Goal: Transaction & Acquisition: Purchase product/service

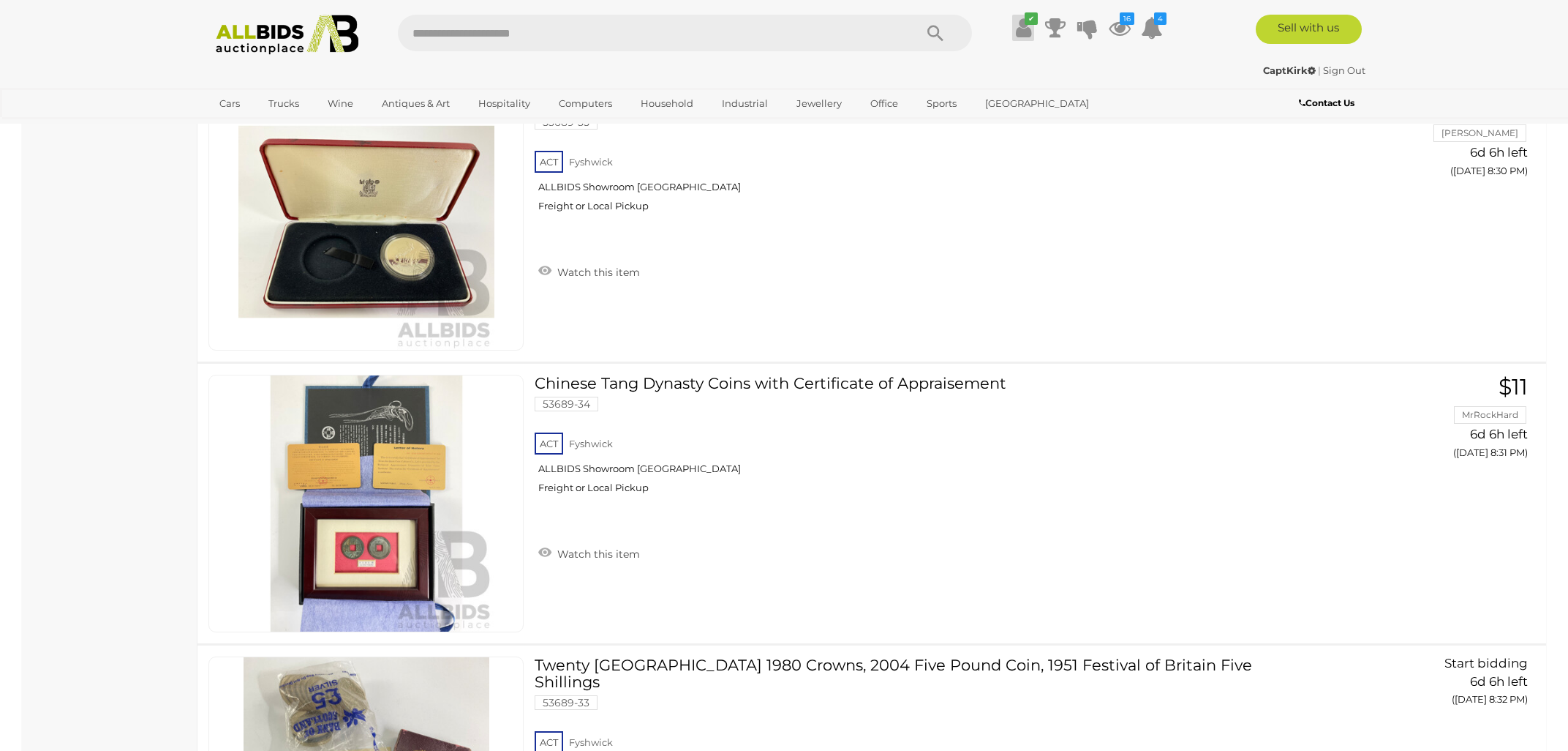
scroll to position [3602, 0]
click at [1023, 29] on icon at bounding box center [1023, 27] width 15 height 26
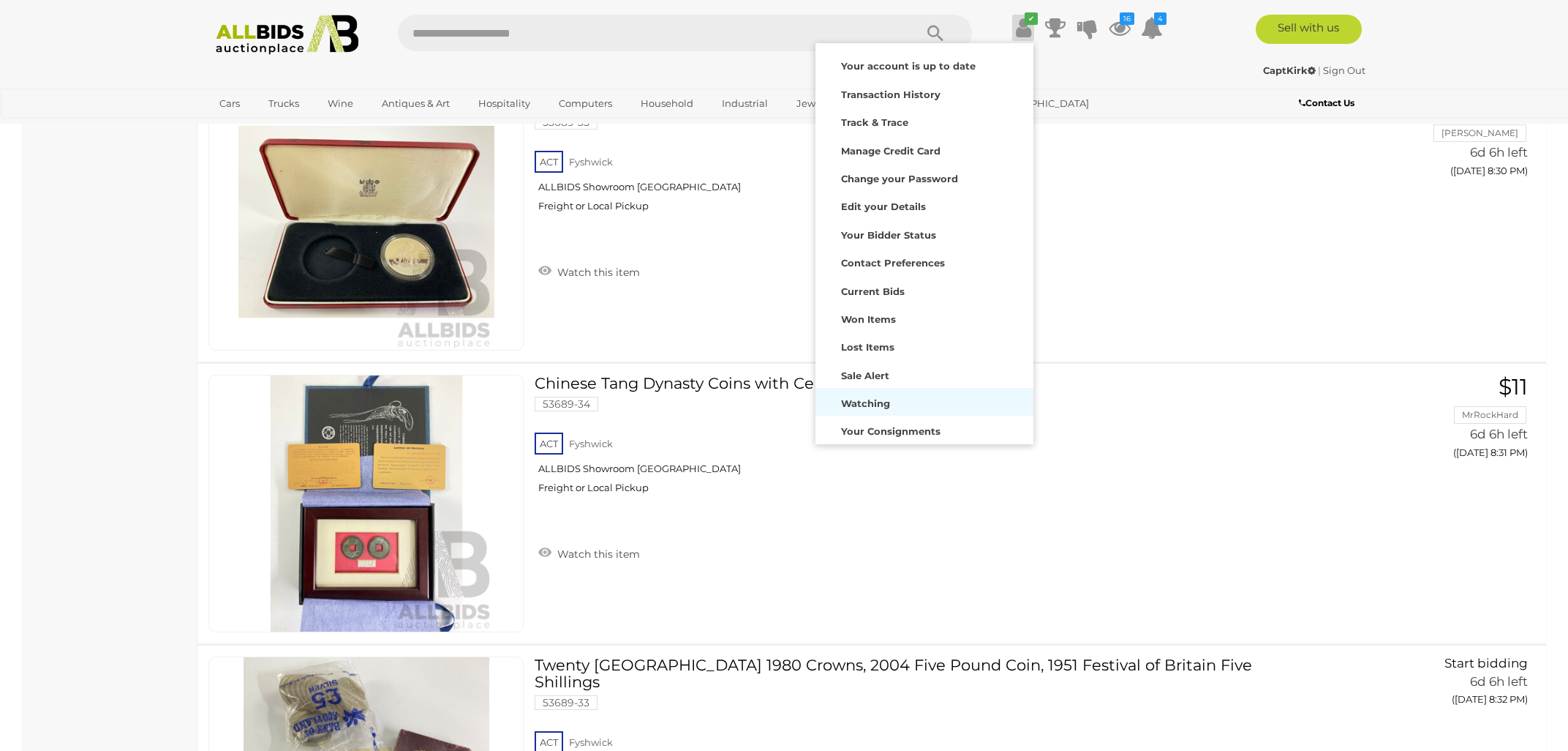
click at [855, 404] on strong "Watching" at bounding box center [865, 403] width 49 height 12
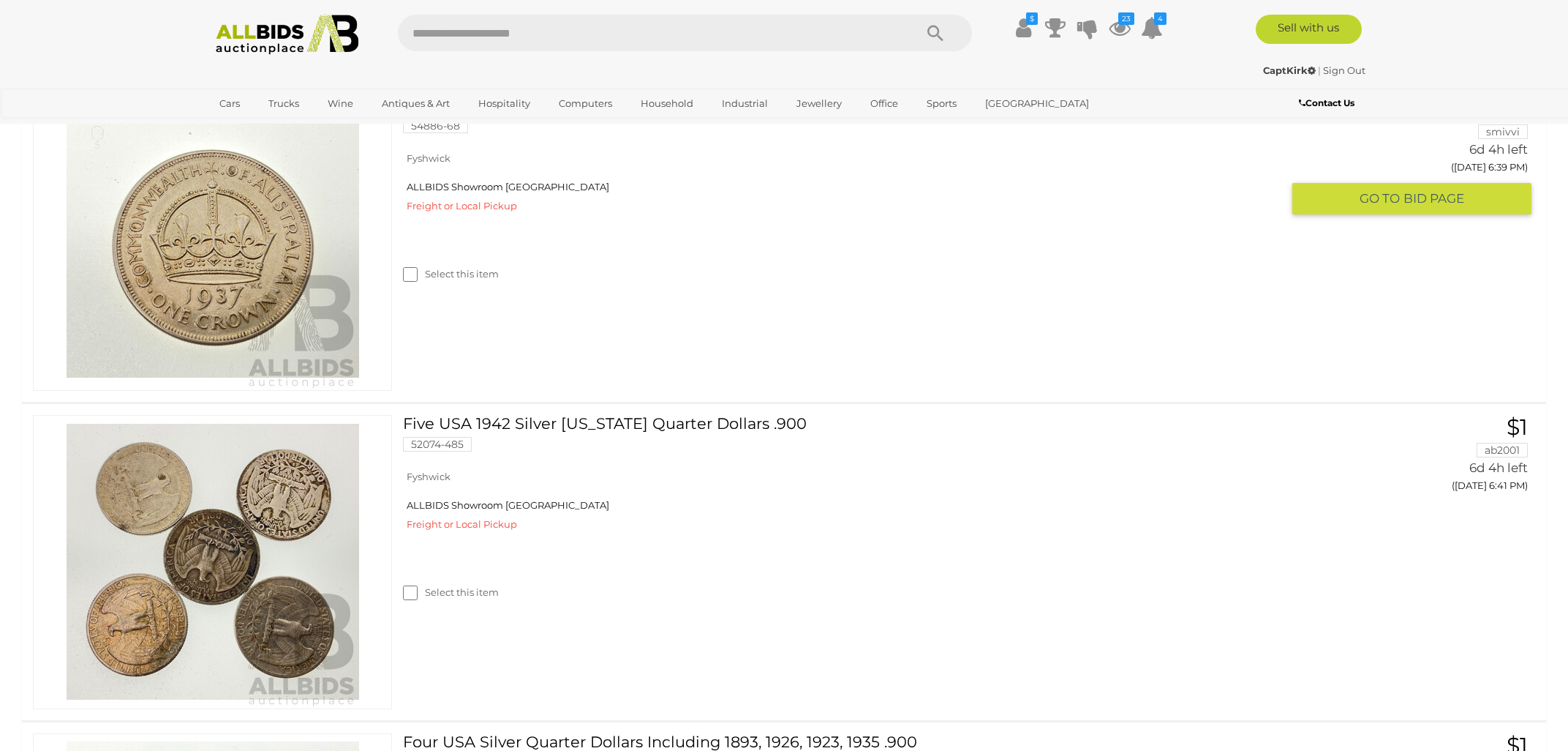
scroll to position [627, 0]
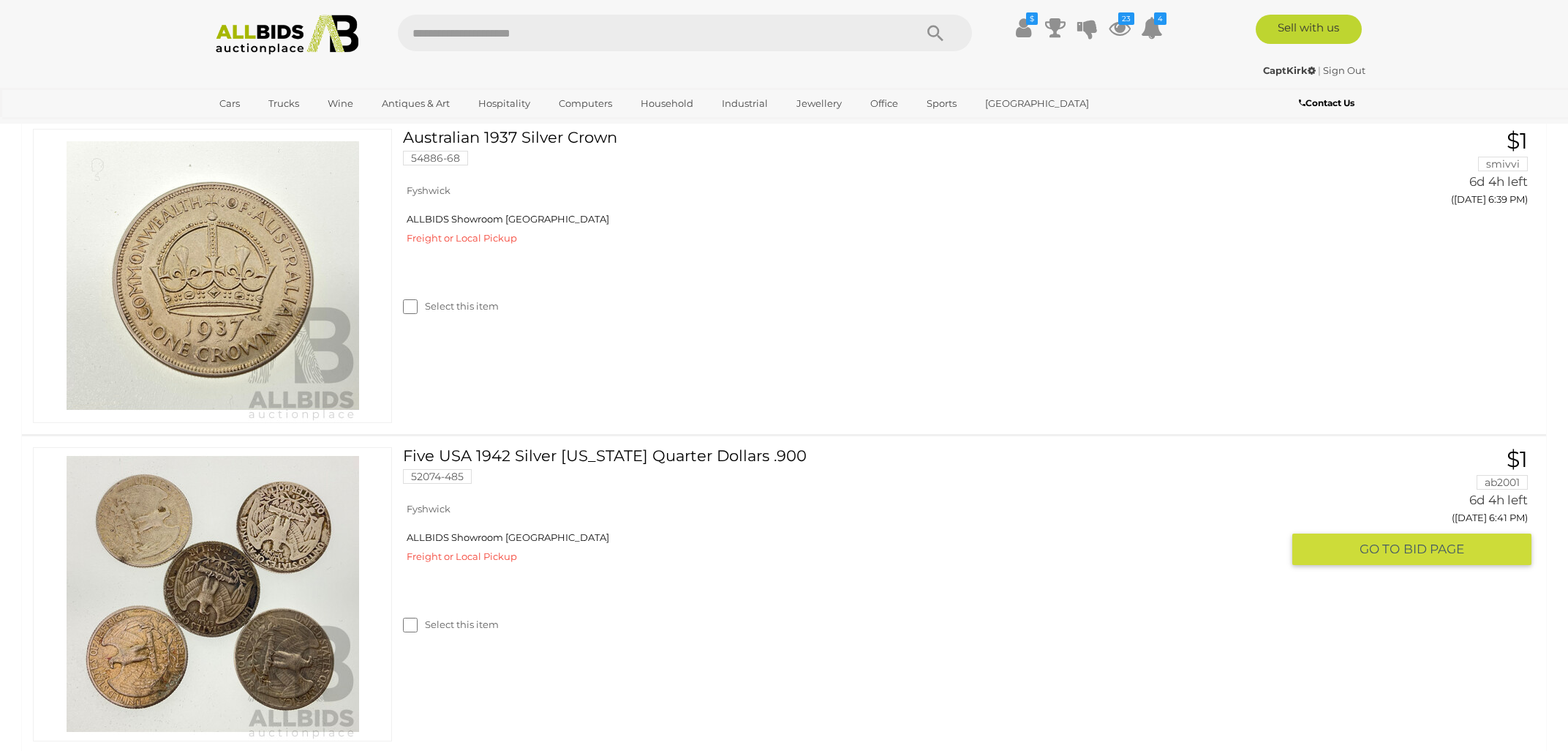
click at [211, 559] on link at bounding box center [212, 593] width 359 height 294
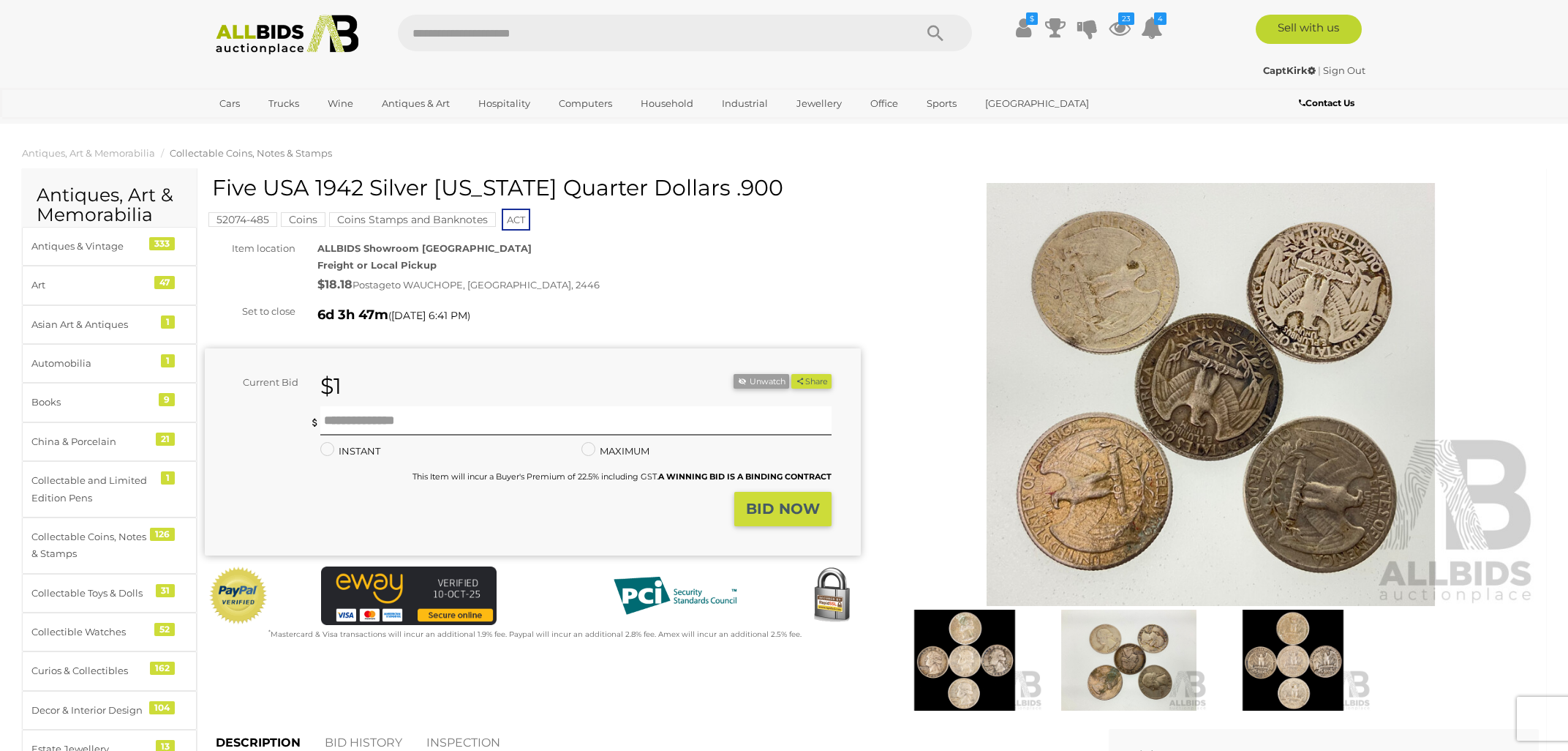
drag, startPoint x: 267, startPoint y: 189, endPoint x: 794, endPoint y: 189, distance: 527.0
click at [794, 189] on h1 "Five USA 1942 Silver [US_STATE] Quarter Dollars .900" at bounding box center [534, 187] width 645 height 24
copy h1 "USA 1942 Silver Washington Quarter Dollars .900"
click at [1159, 686] on img at bounding box center [1128, 659] width 157 height 101
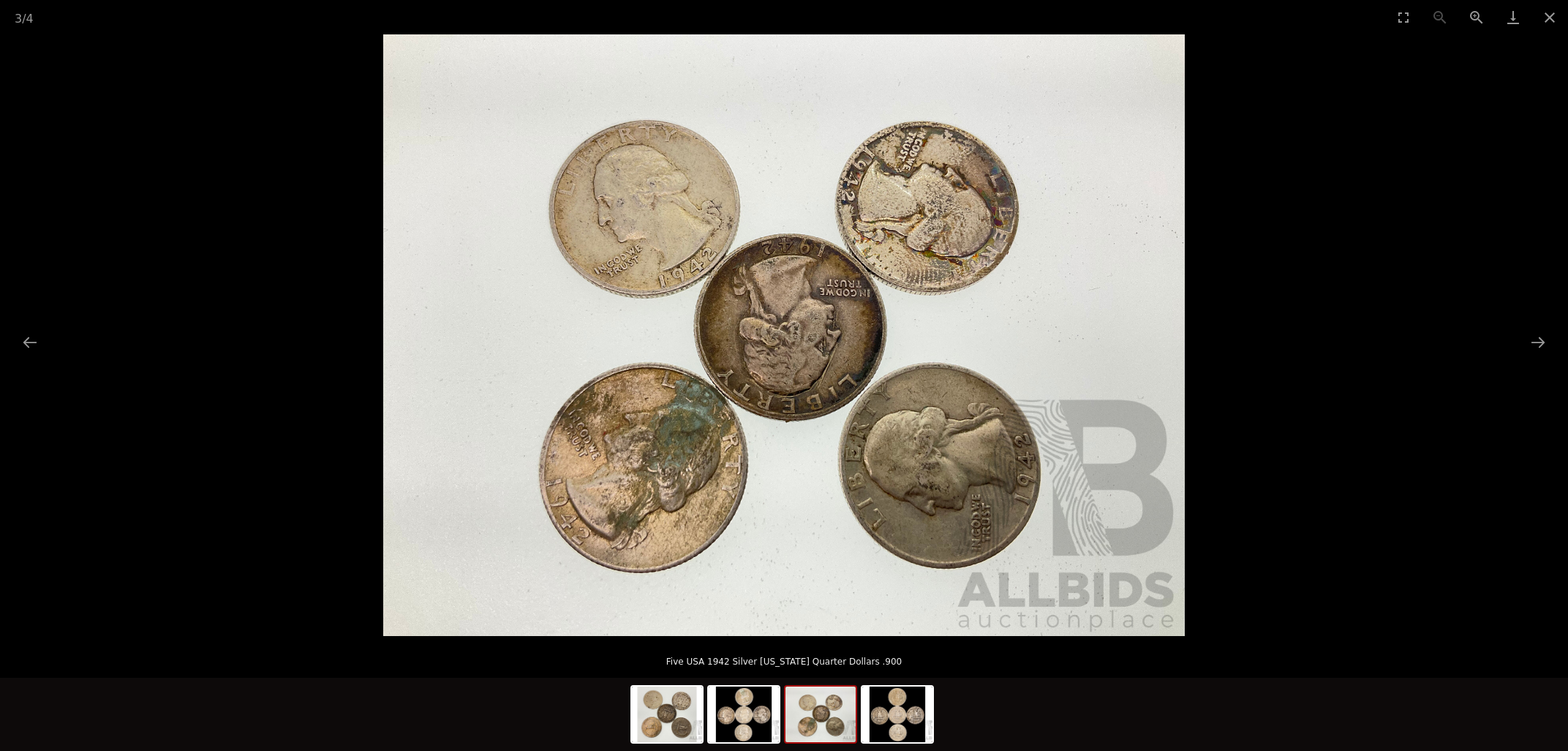
click at [822, 717] on img at bounding box center [821, 714] width 70 height 56
click at [912, 715] on img at bounding box center [897, 714] width 70 height 56
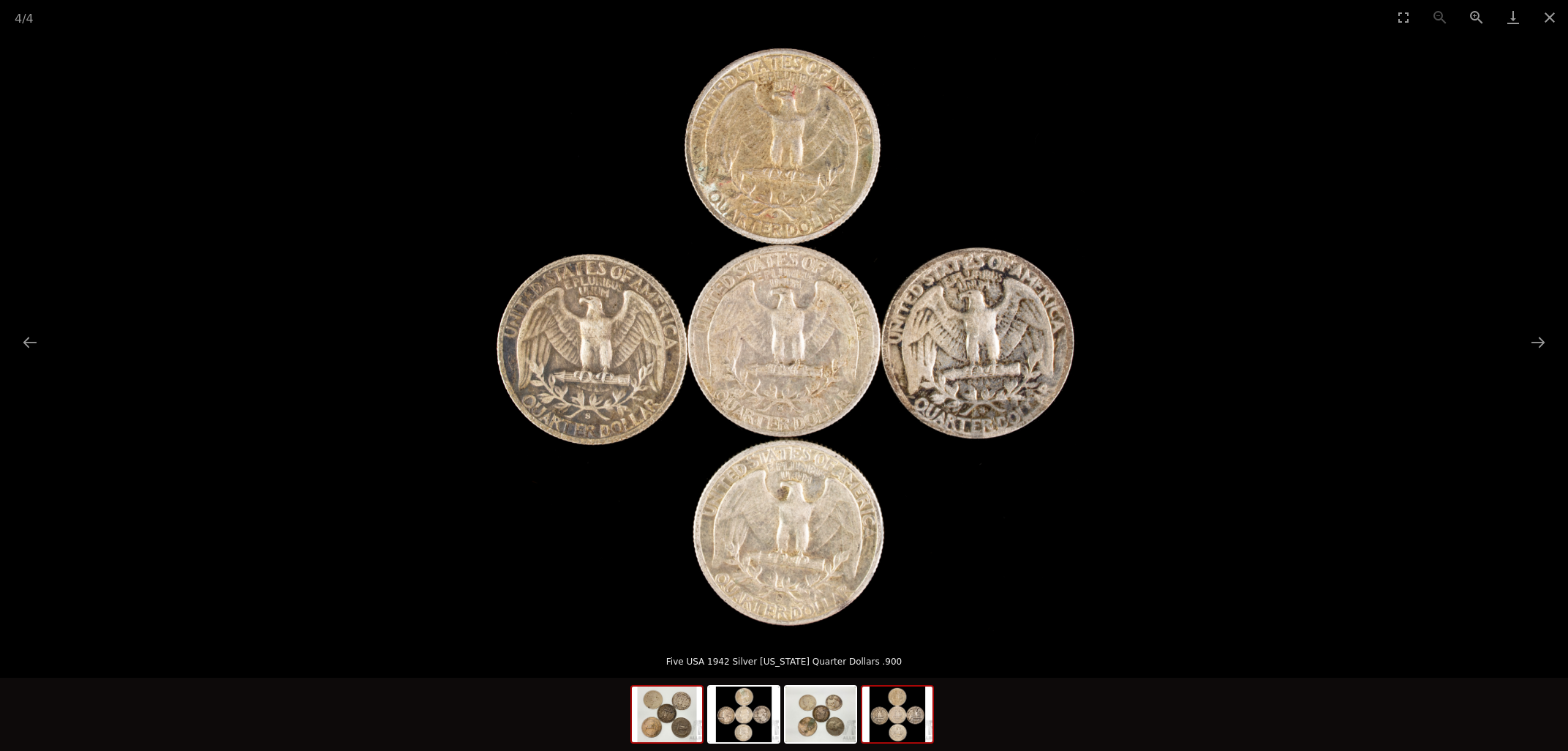
click at [657, 722] on img at bounding box center [667, 714] width 70 height 56
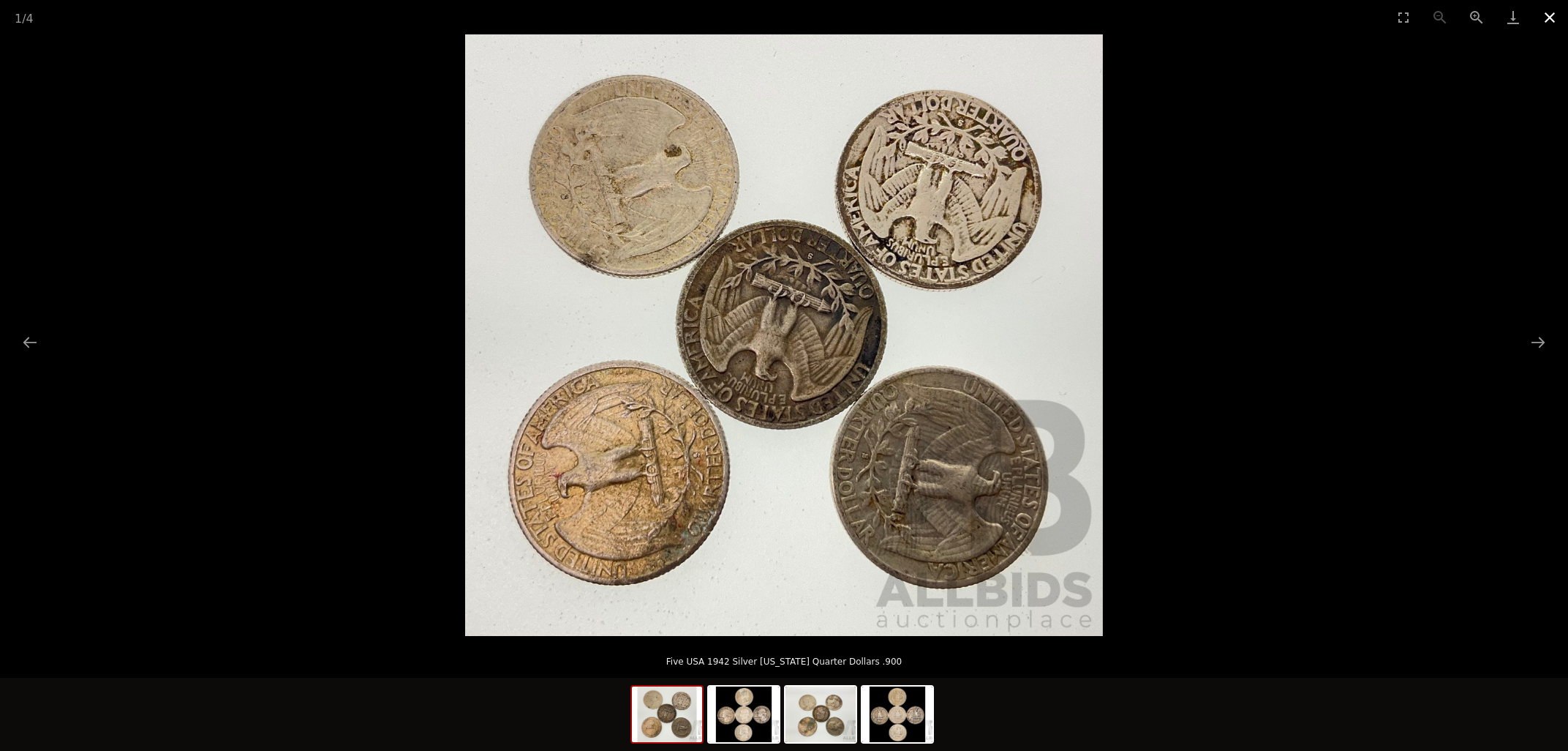
click at [1547, 14] on button "Close gallery" at bounding box center [1550, 17] width 37 height 34
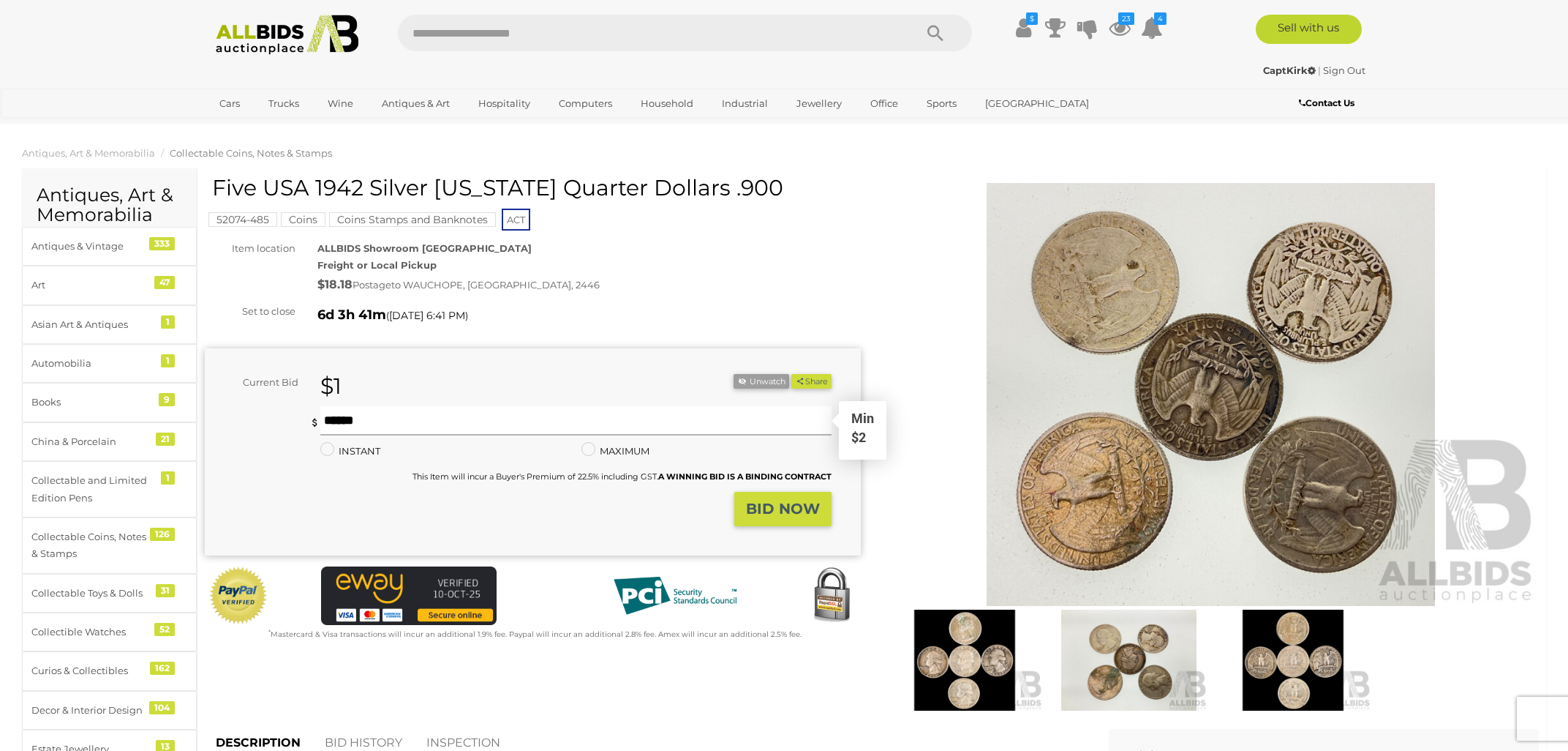
click at [345, 418] on input "text" at bounding box center [575, 420] width 511 height 29
type input "**"
click at [765, 512] on strong "BID NOW" at bounding box center [782, 508] width 74 height 18
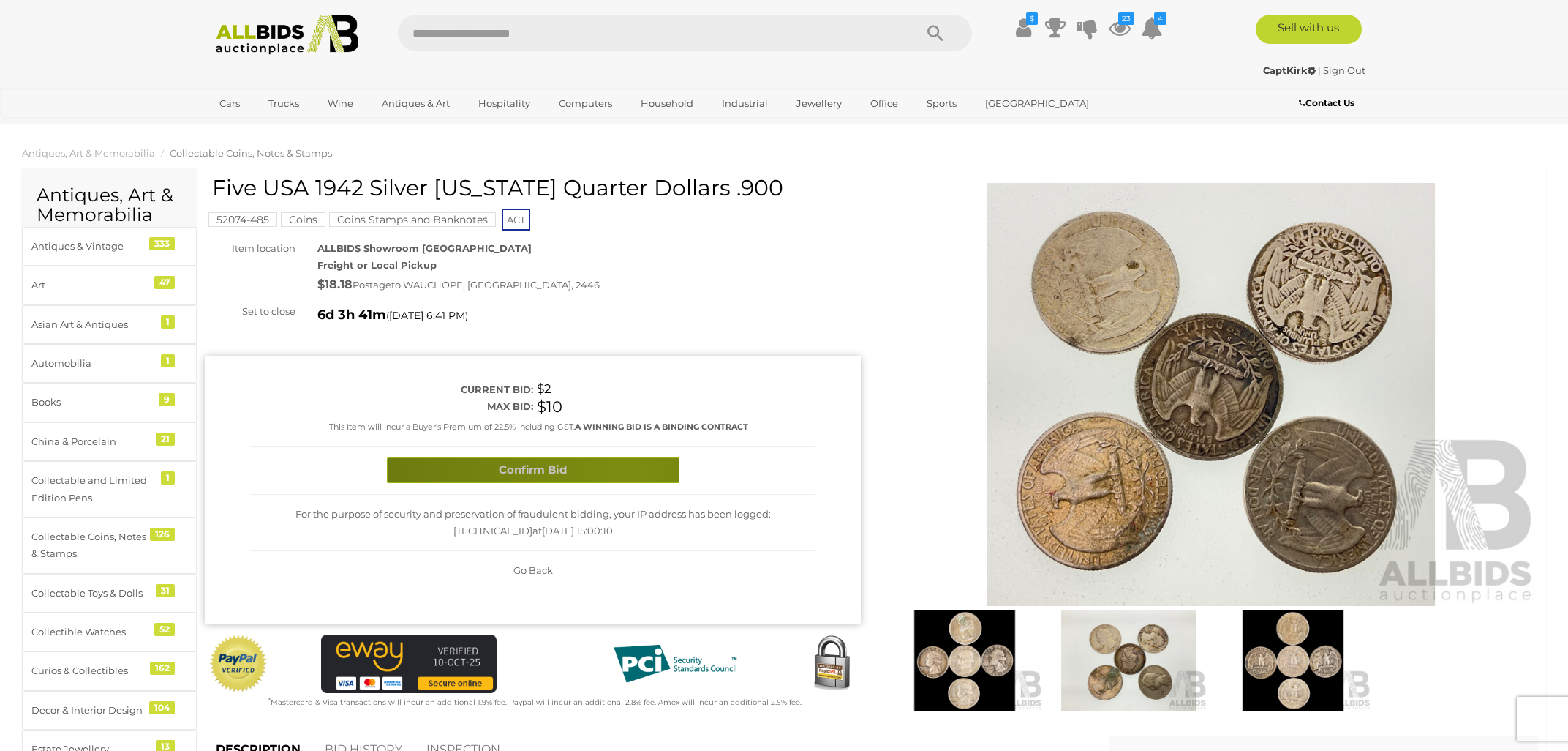
click at [625, 471] on button "Confirm Bid" at bounding box center [532, 470] width 292 height 25
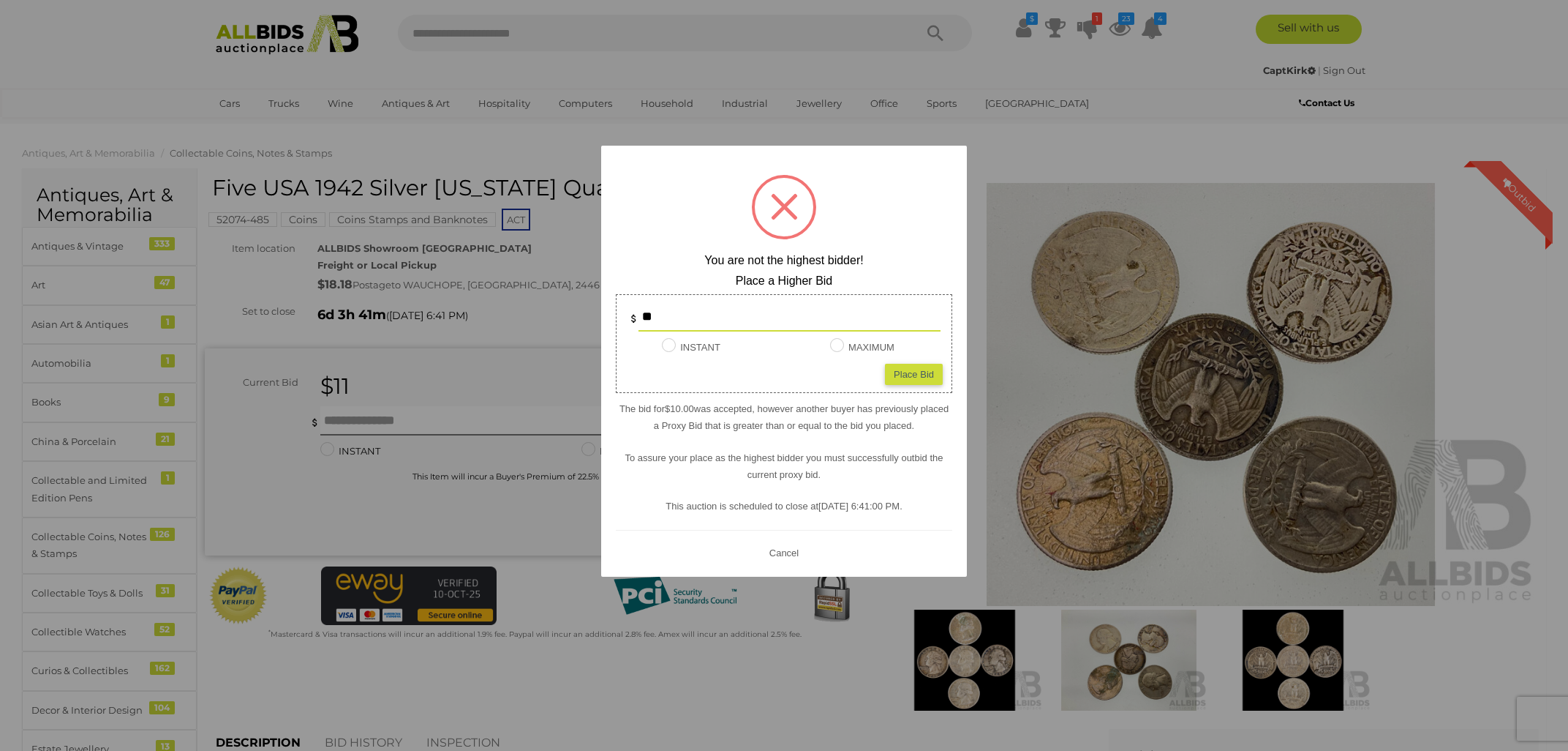
drag, startPoint x: 661, startPoint y: 310, endPoint x: 621, endPoint y: 313, distance: 40.1
click at [638, 313] on input "**" at bounding box center [789, 316] width 302 height 29
type input "**"
click at [911, 373] on div "Place Bid" at bounding box center [914, 374] width 58 height 22
type input "**"
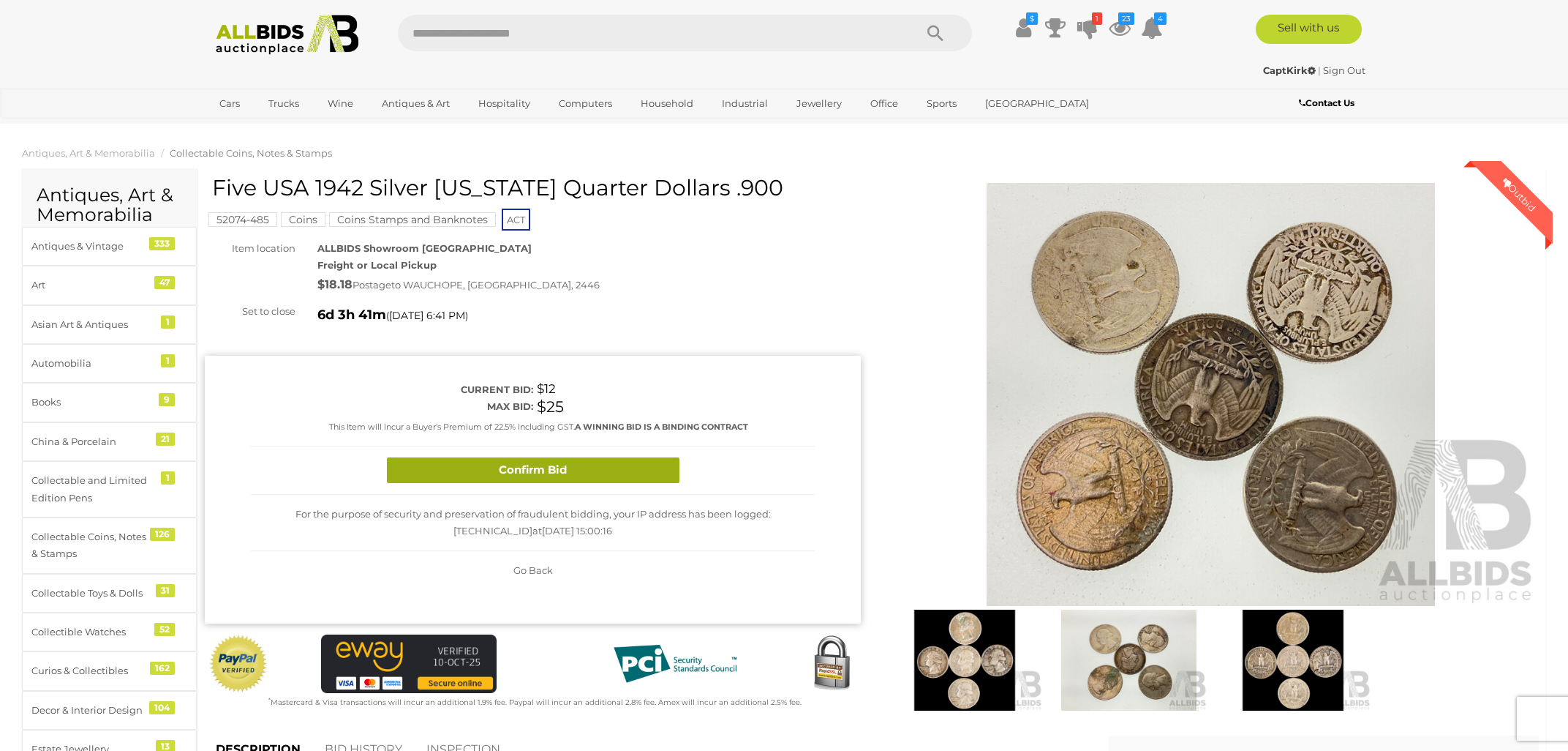
click at [629, 473] on button "Confirm Bid" at bounding box center [532, 470] width 292 height 25
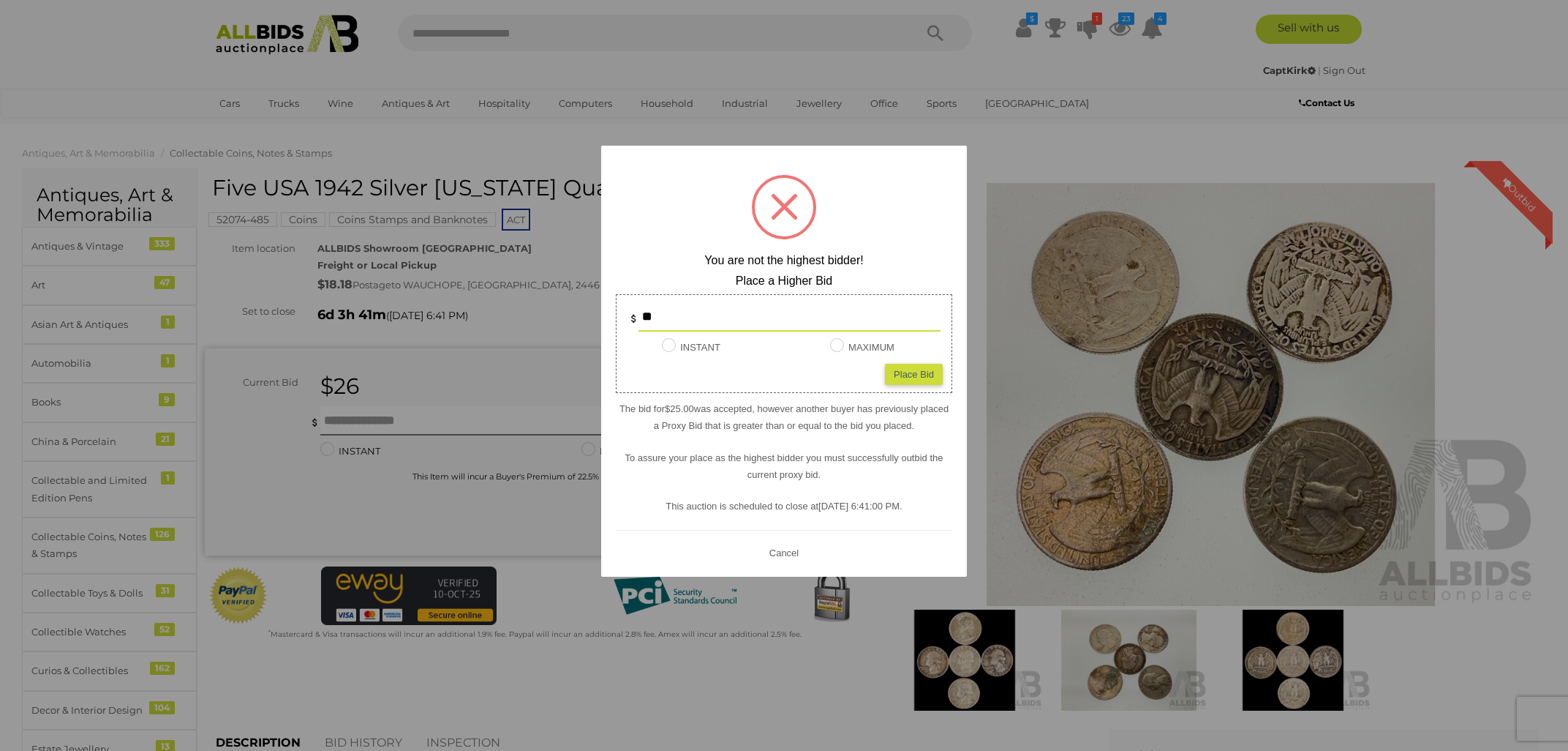
type input "**"
click at [907, 370] on div "Place Bid" at bounding box center [914, 374] width 58 height 22
type input "**"
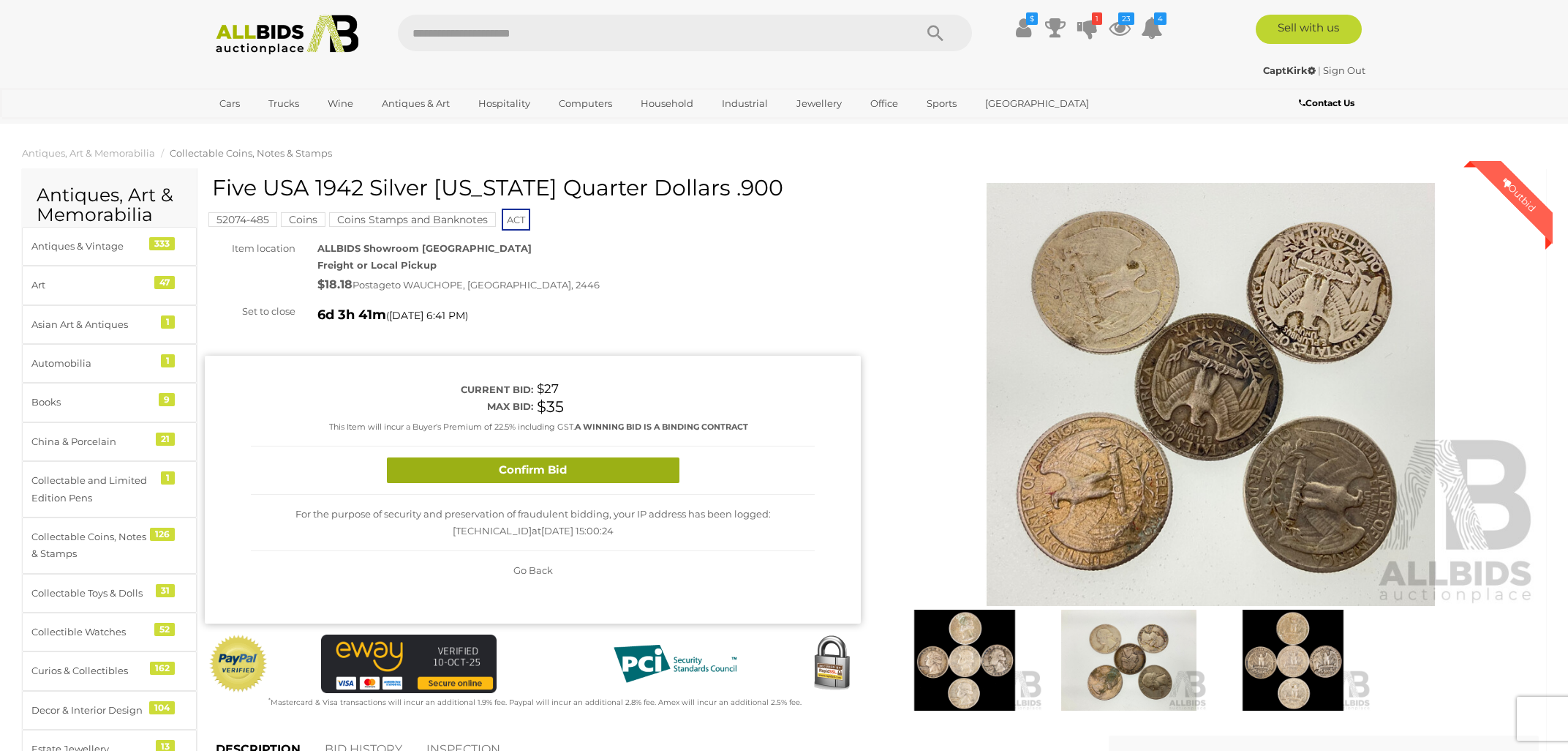
click at [627, 473] on button "Confirm Bid" at bounding box center [532, 470] width 292 height 25
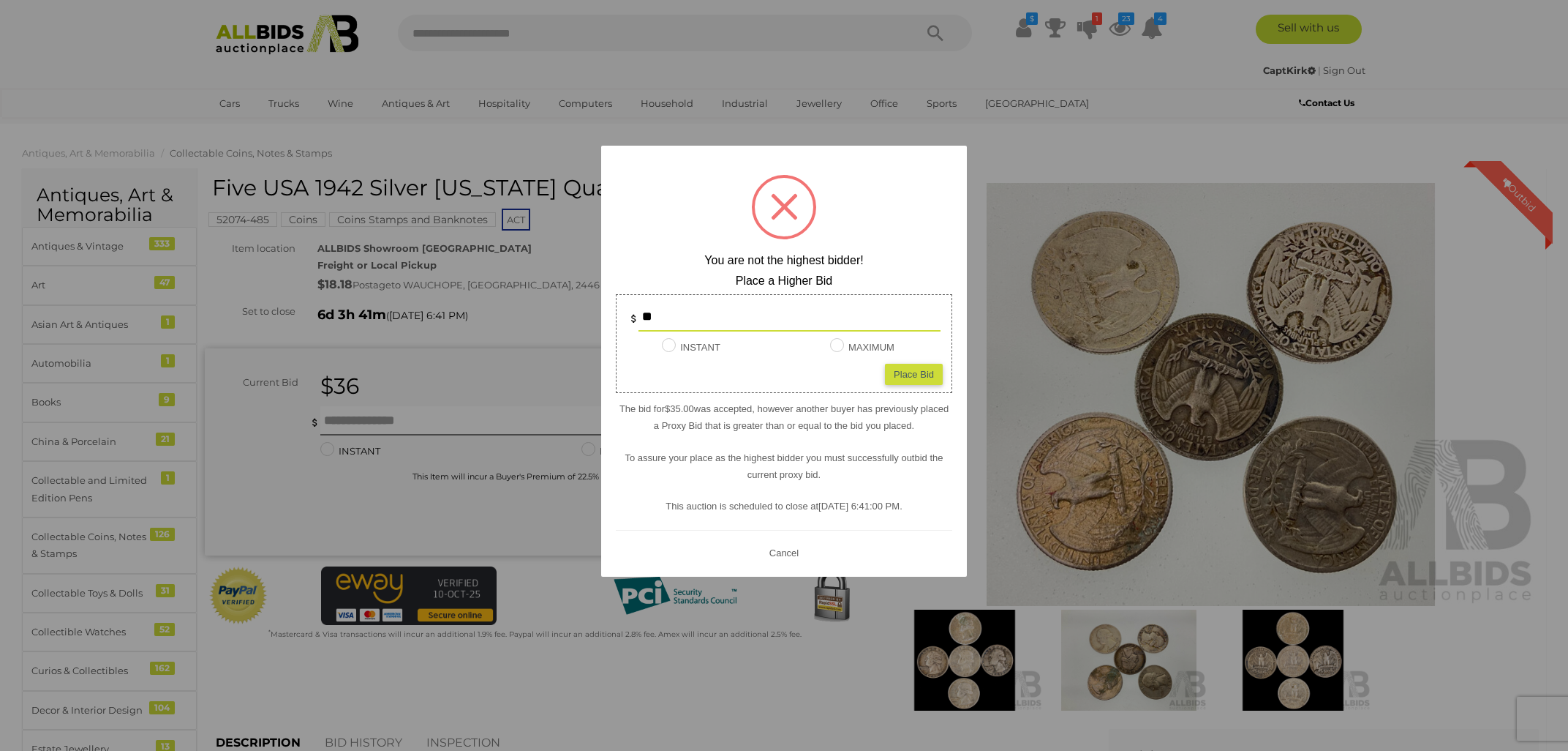
drag, startPoint x: 661, startPoint y: 317, endPoint x: 636, endPoint y: 316, distance: 25.0
click at [638, 316] on input "**" at bounding box center [789, 316] width 302 height 29
type input "**"
click at [926, 377] on div "Place Bid" at bounding box center [914, 374] width 58 height 22
type input "**"
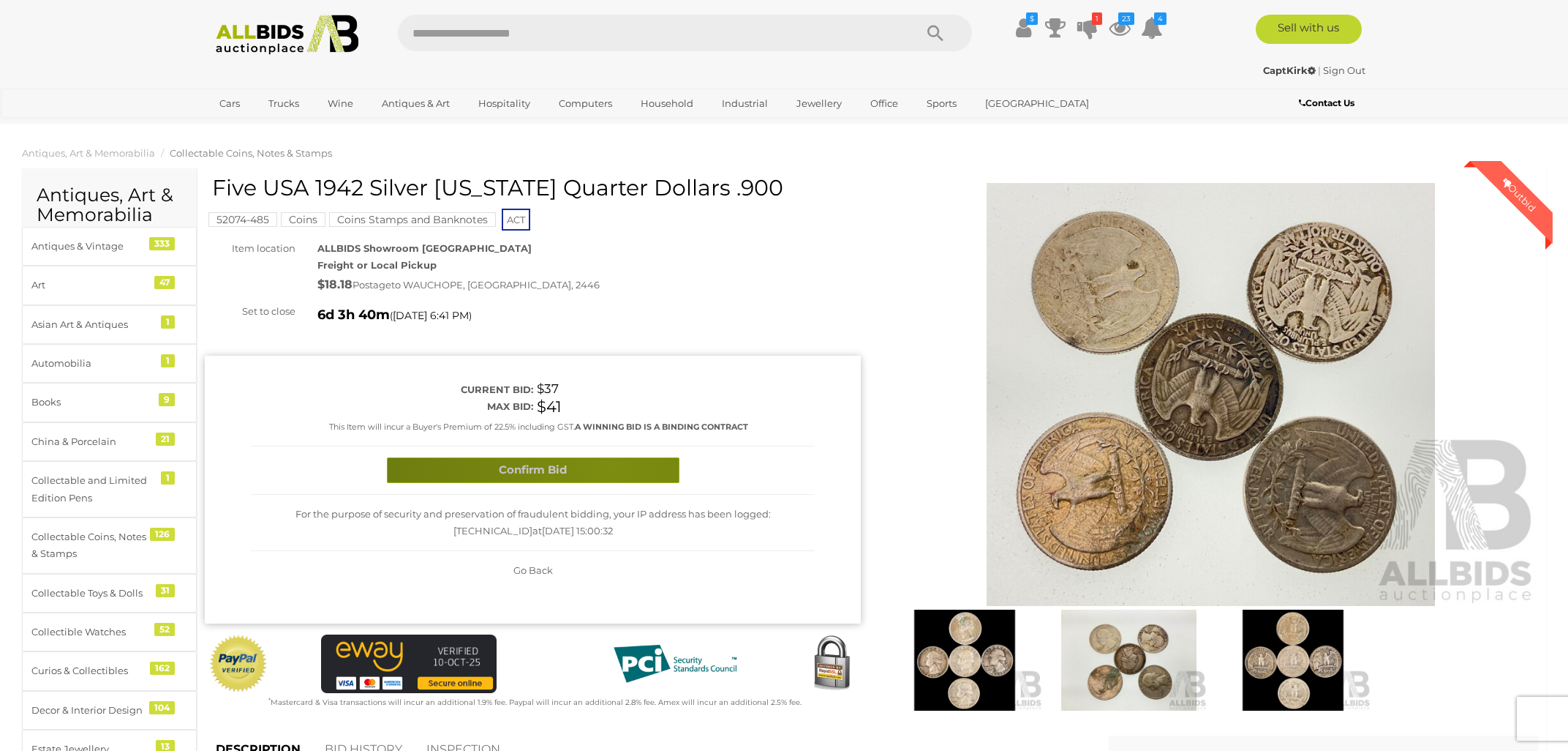
click at [610, 467] on button "Confirm Bid" at bounding box center [532, 470] width 292 height 25
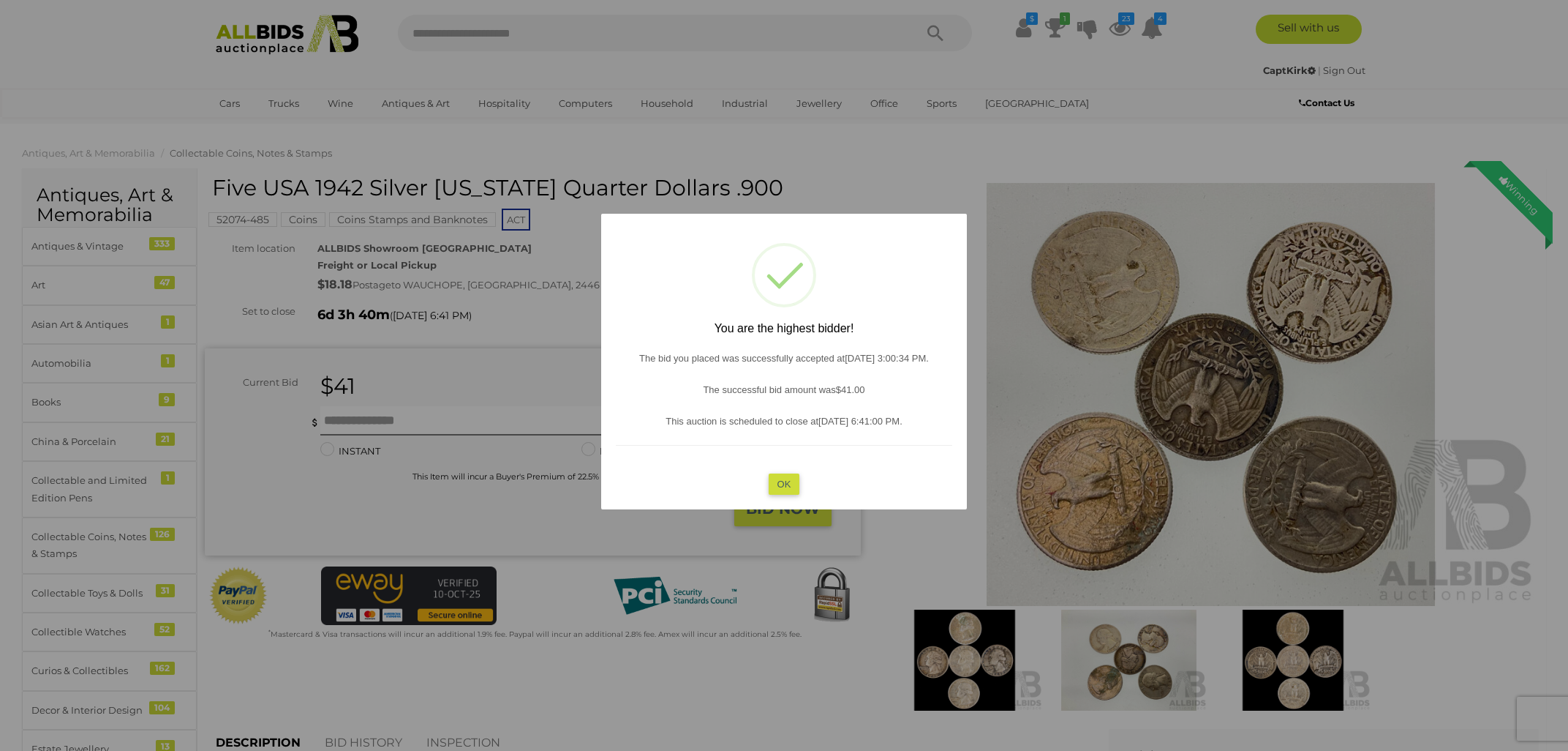
drag, startPoint x: 783, startPoint y: 482, endPoint x: 831, endPoint y: 540, distance: 75.3
click at [784, 483] on button "OK" at bounding box center [784, 483] width 32 height 22
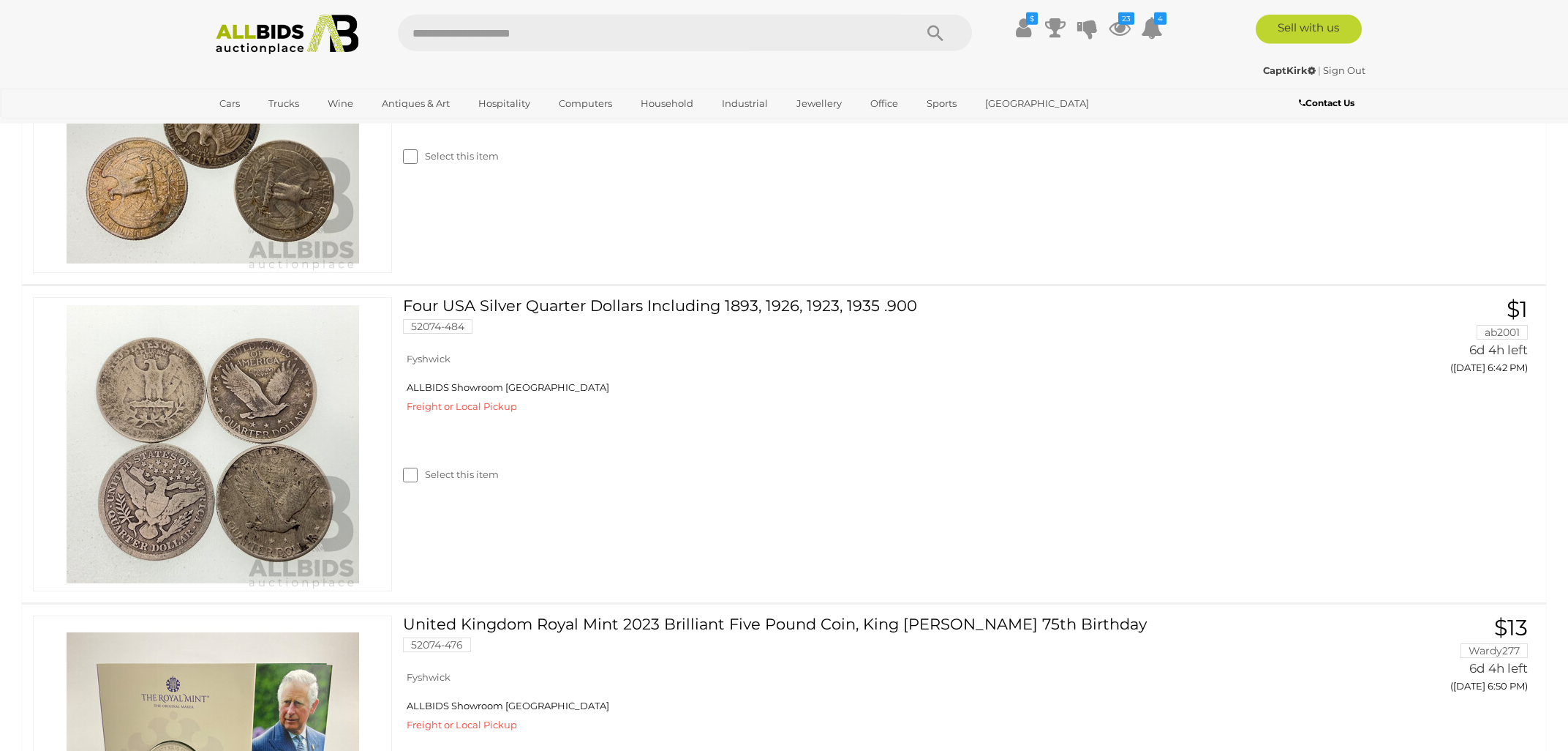
scroll to position [1140, 0]
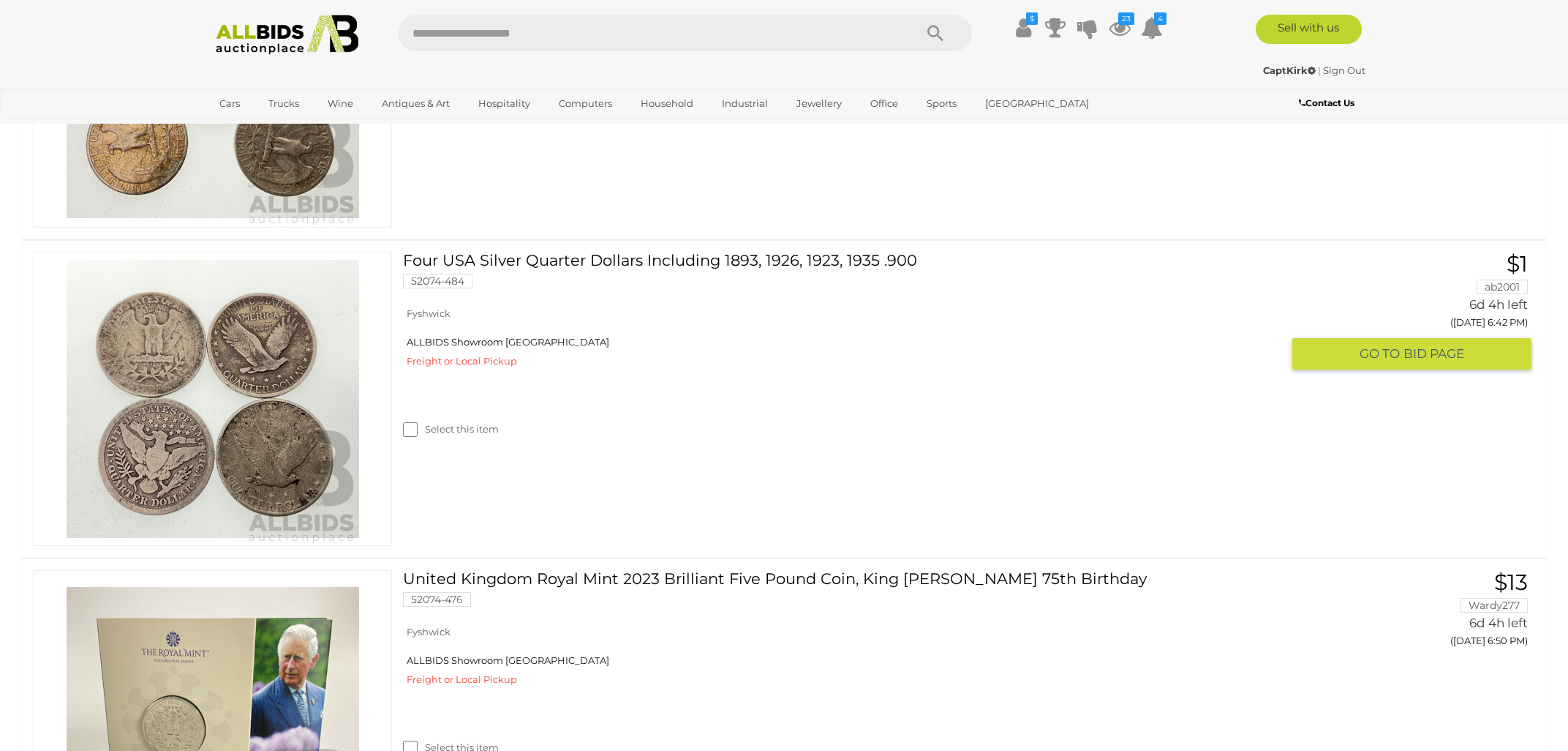
click at [226, 406] on img at bounding box center [213, 398] width 292 height 292
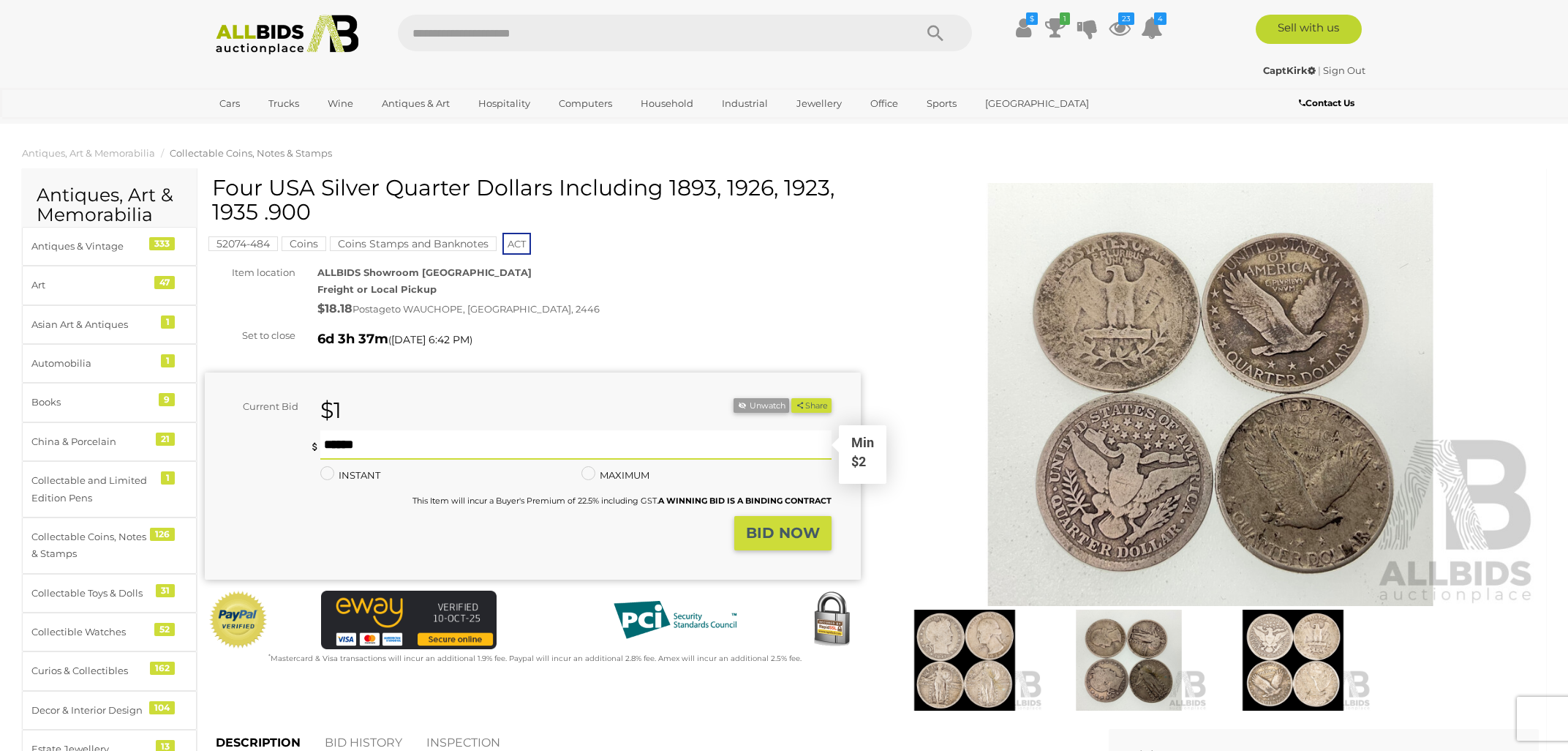
click at [349, 447] on input "text" at bounding box center [575, 444] width 511 height 29
type input "**"
click at [771, 530] on strong "BID NOW" at bounding box center [782, 533] width 74 height 18
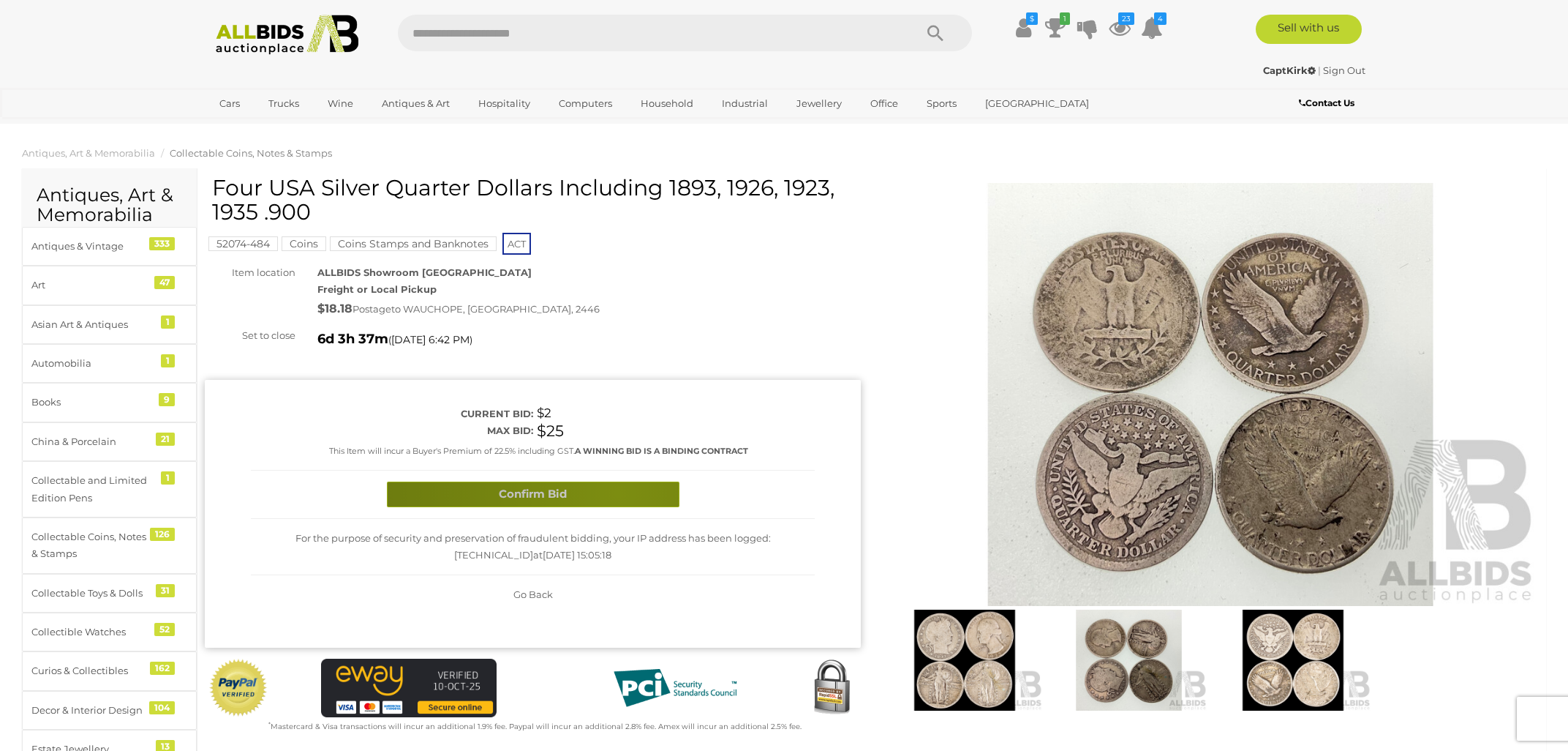
click at [617, 493] on button "Confirm Bid" at bounding box center [532, 494] width 292 height 25
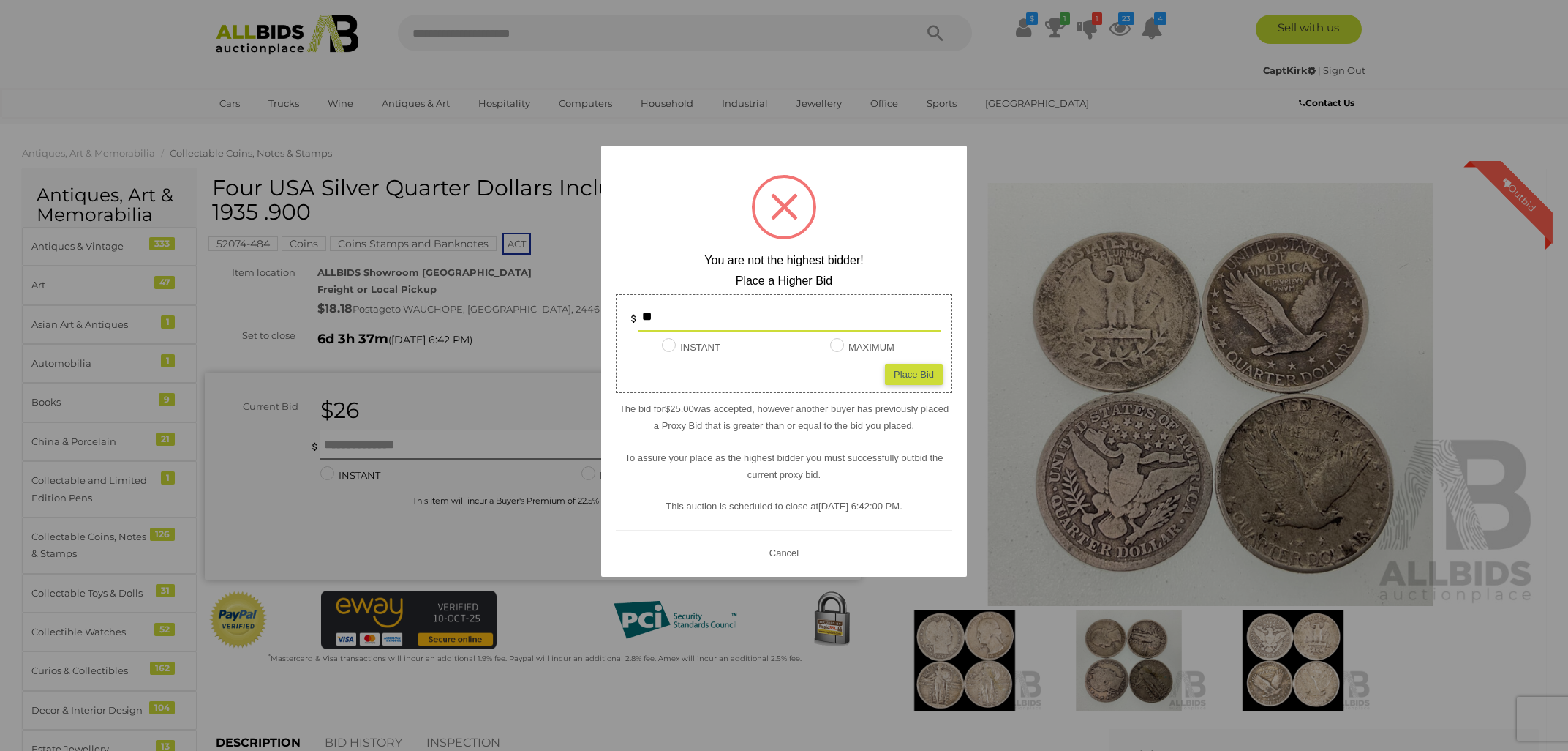
type input "**"
click at [918, 373] on div "Place Bid" at bounding box center [914, 374] width 58 height 22
type input "**"
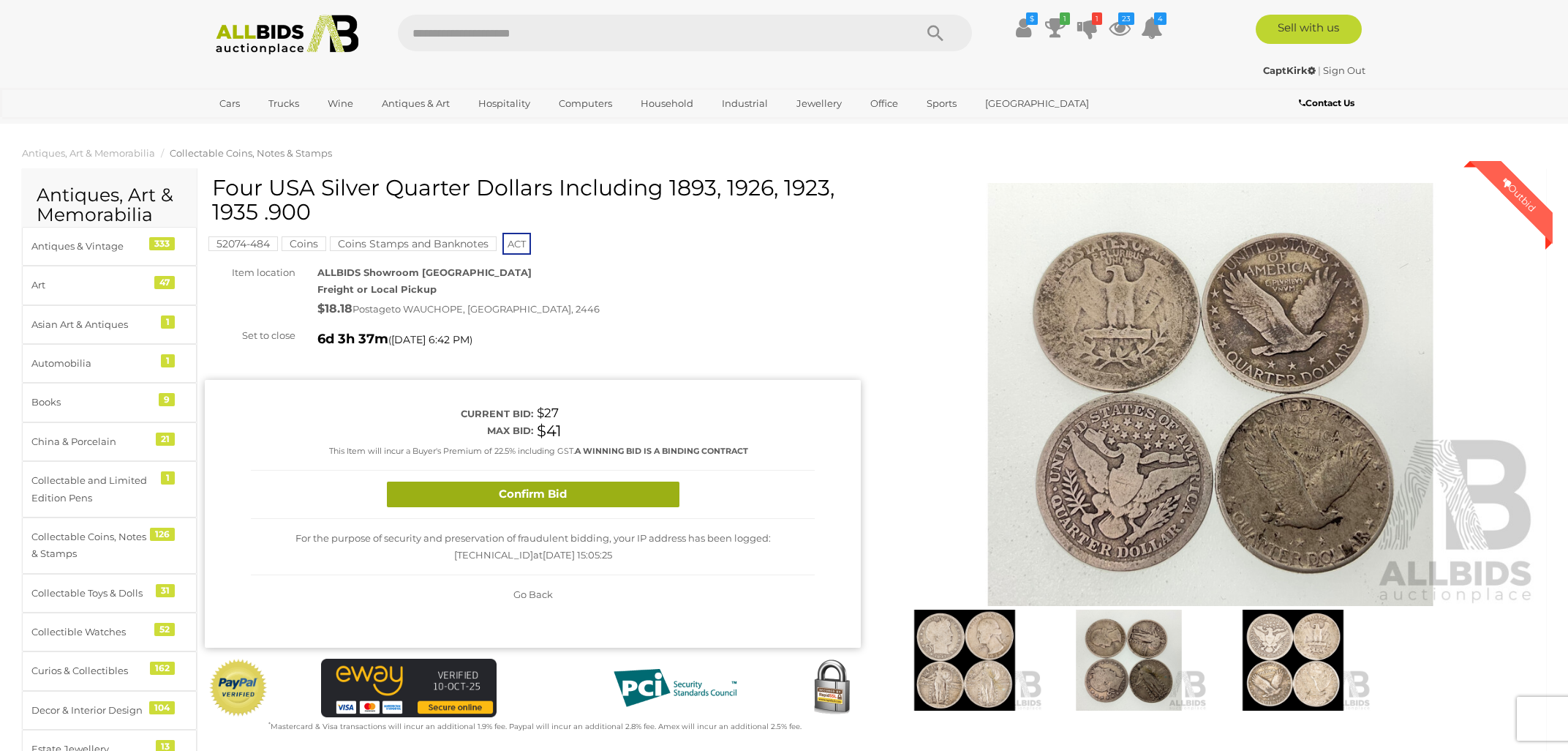
click at [621, 499] on button "Confirm Bid" at bounding box center [532, 494] width 292 height 25
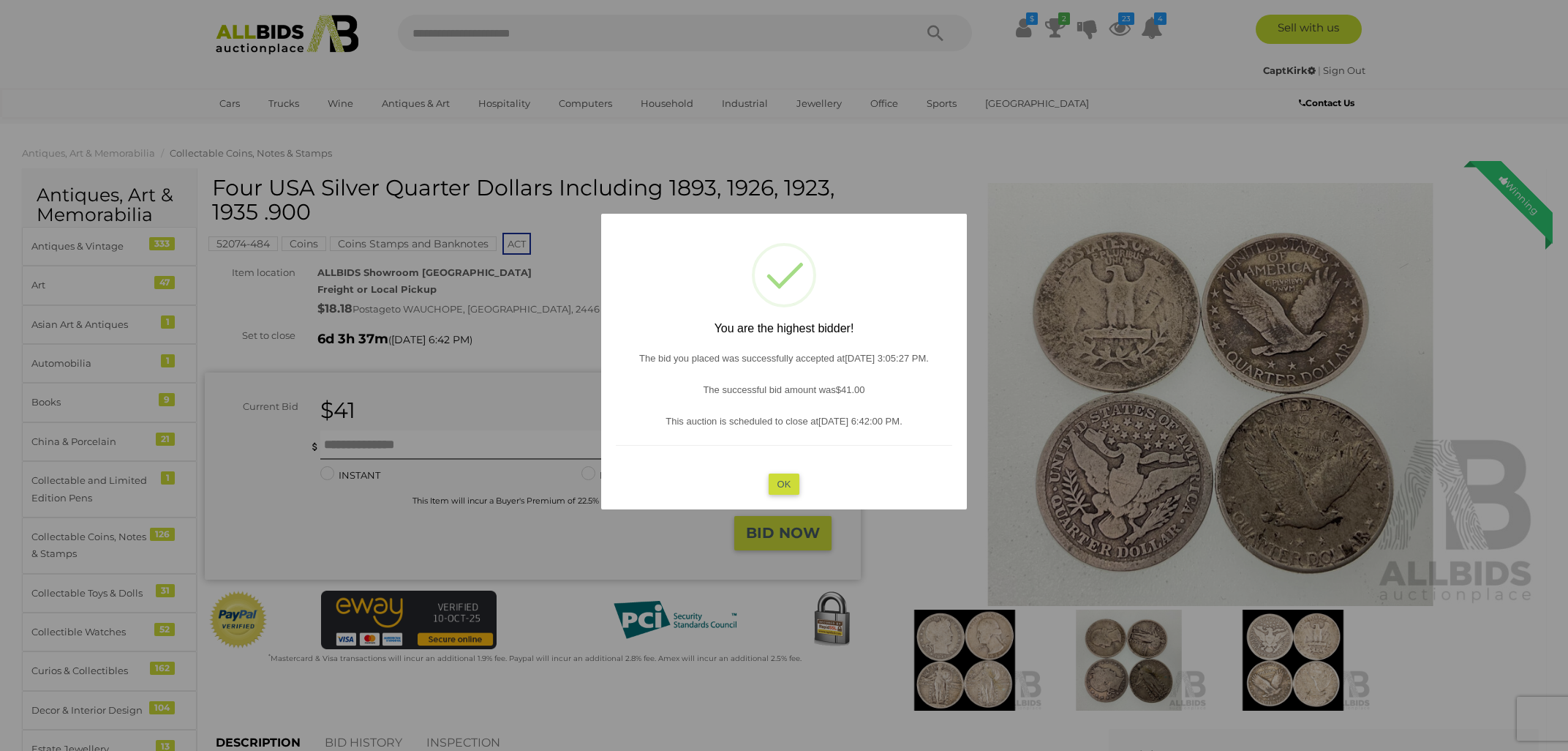
click at [781, 483] on button "OK" at bounding box center [784, 483] width 32 height 22
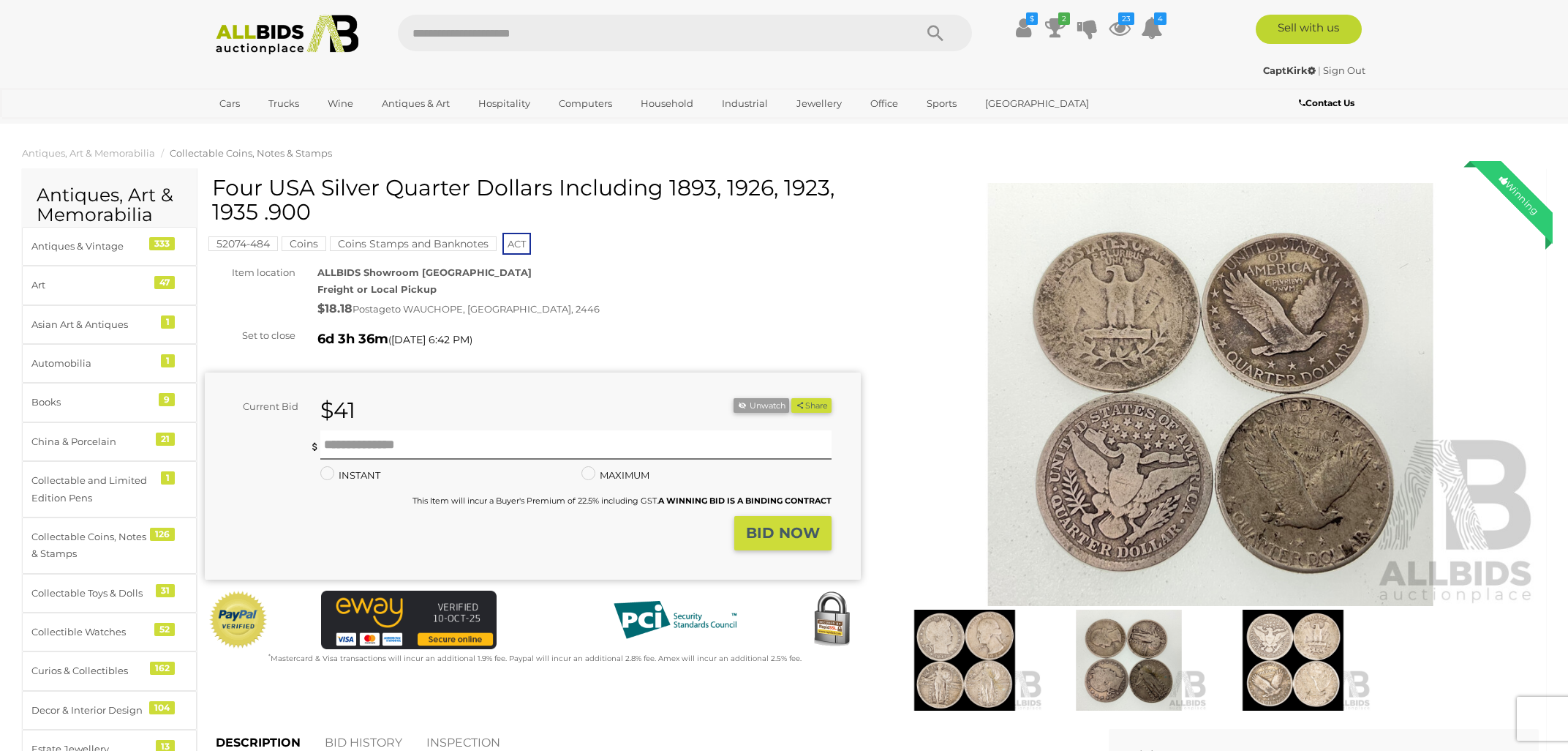
drag, startPoint x: 217, startPoint y: 185, endPoint x: 305, endPoint y: 209, distance: 91.2
click at [305, 209] on h1 "Four USA Silver Quarter Dollars Including 1893, 1926, 1923, 1935 .900" at bounding box center [534, 199] width 645 height 49
copy h1 "Four USA Silver Quarter Dollars Including 1893, 1926, 1923, 1935 .900"
click at [1166, 448] on img at bounding box center [1211, 394] width 656 height 423
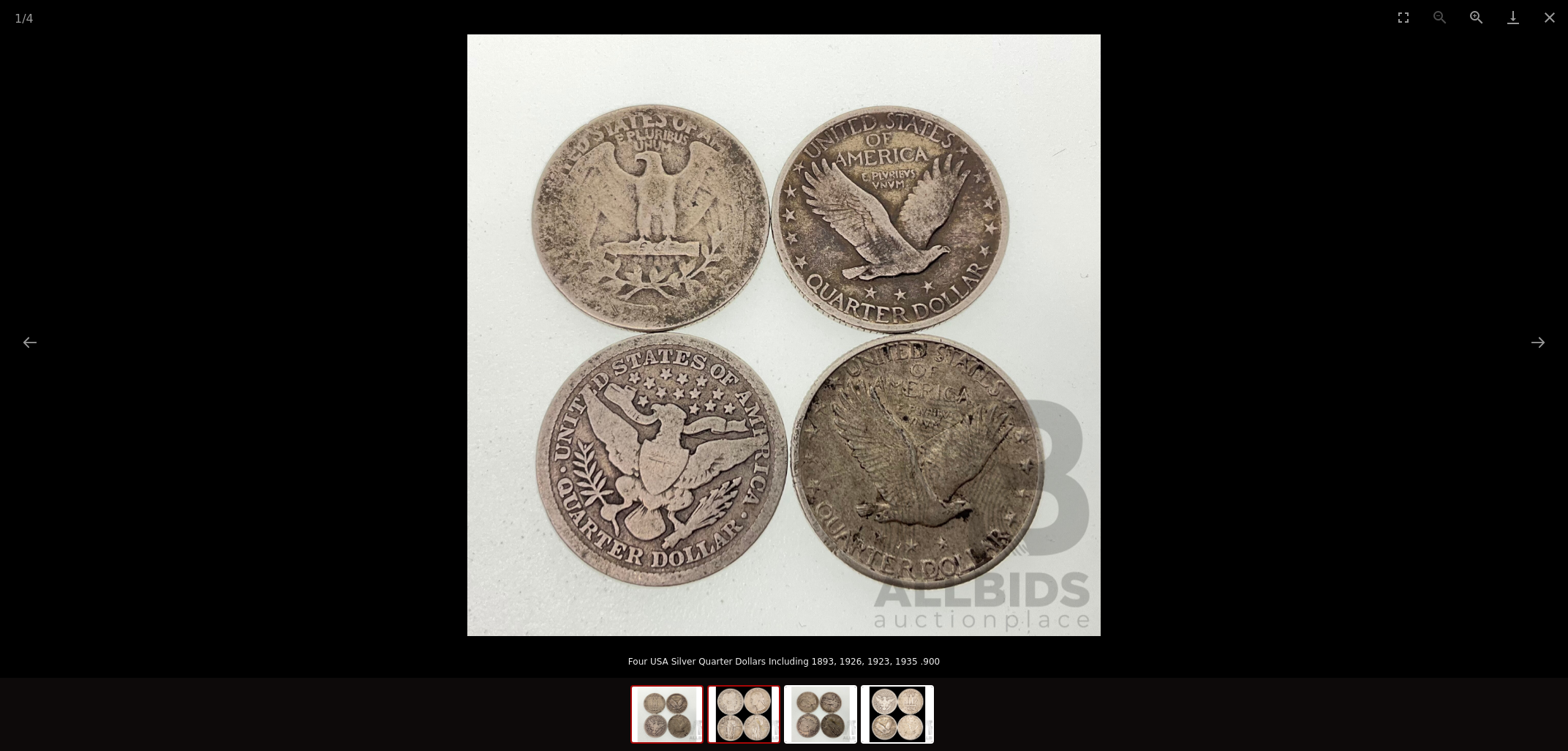
click at [746, 726] on img at bounding box center [743, 714] width 70 height 56
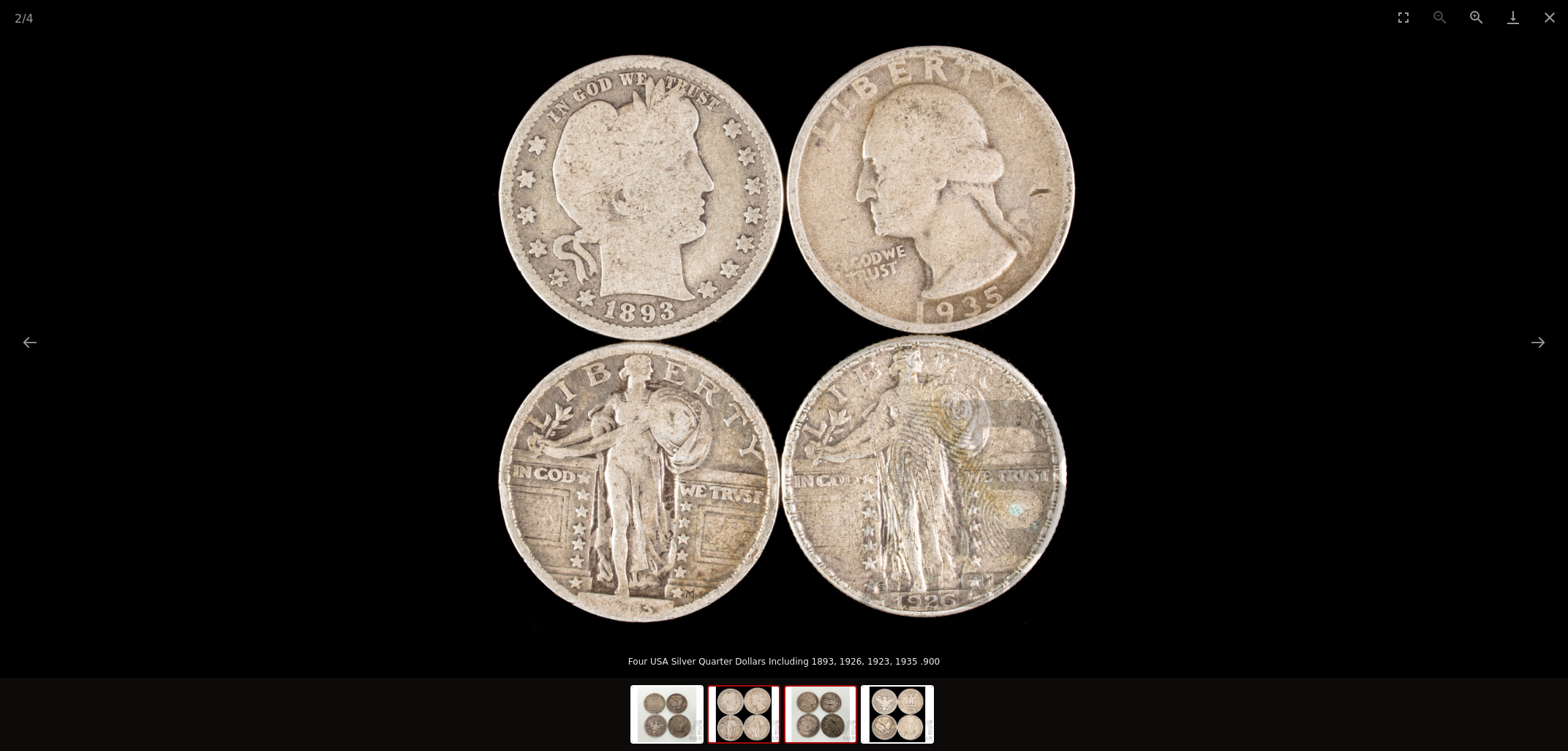
click at [817, 723] on img at bounding box center [821, 714] width 70 height 56
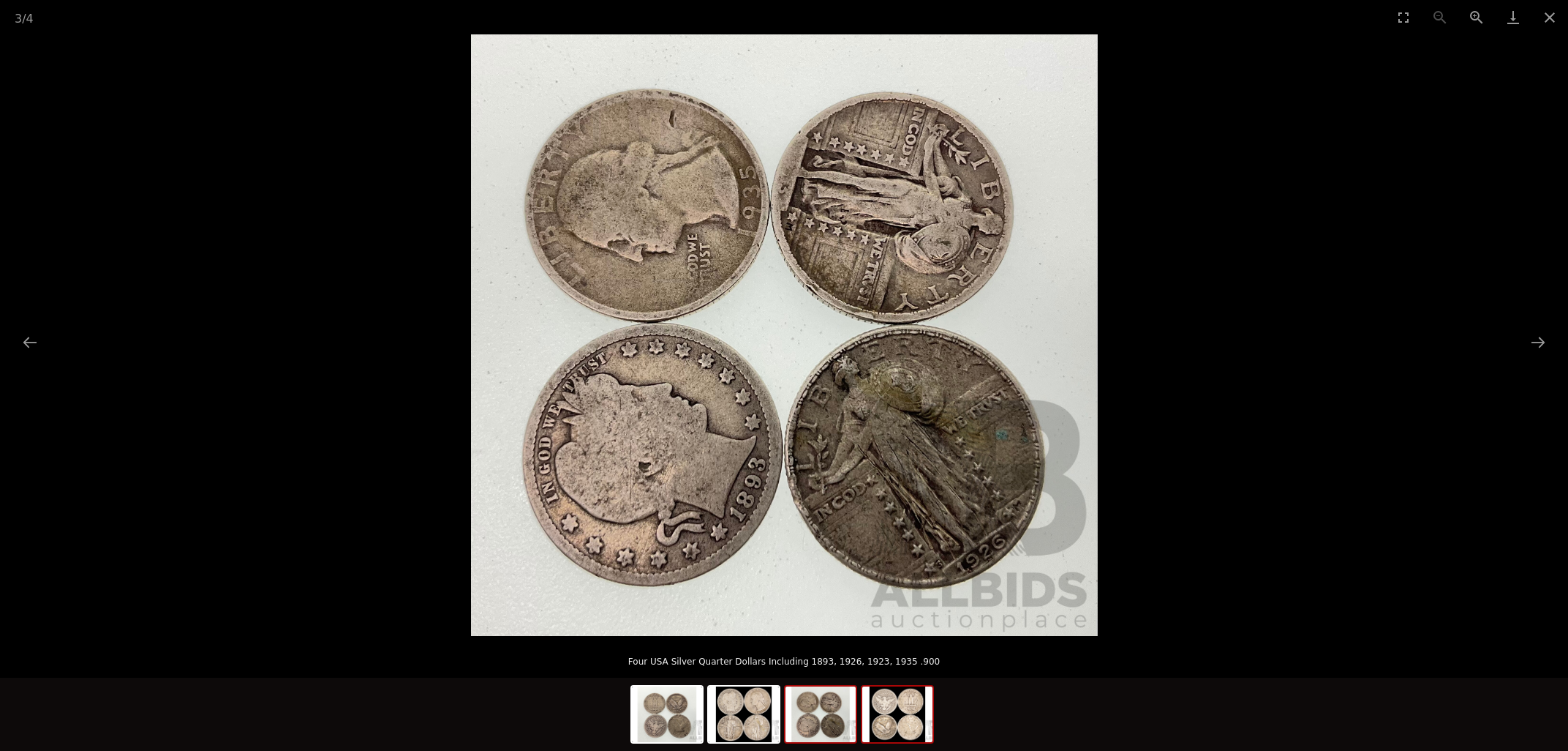
click at [899, 722] on img at bounding box center [897, 714] width 70 height 56
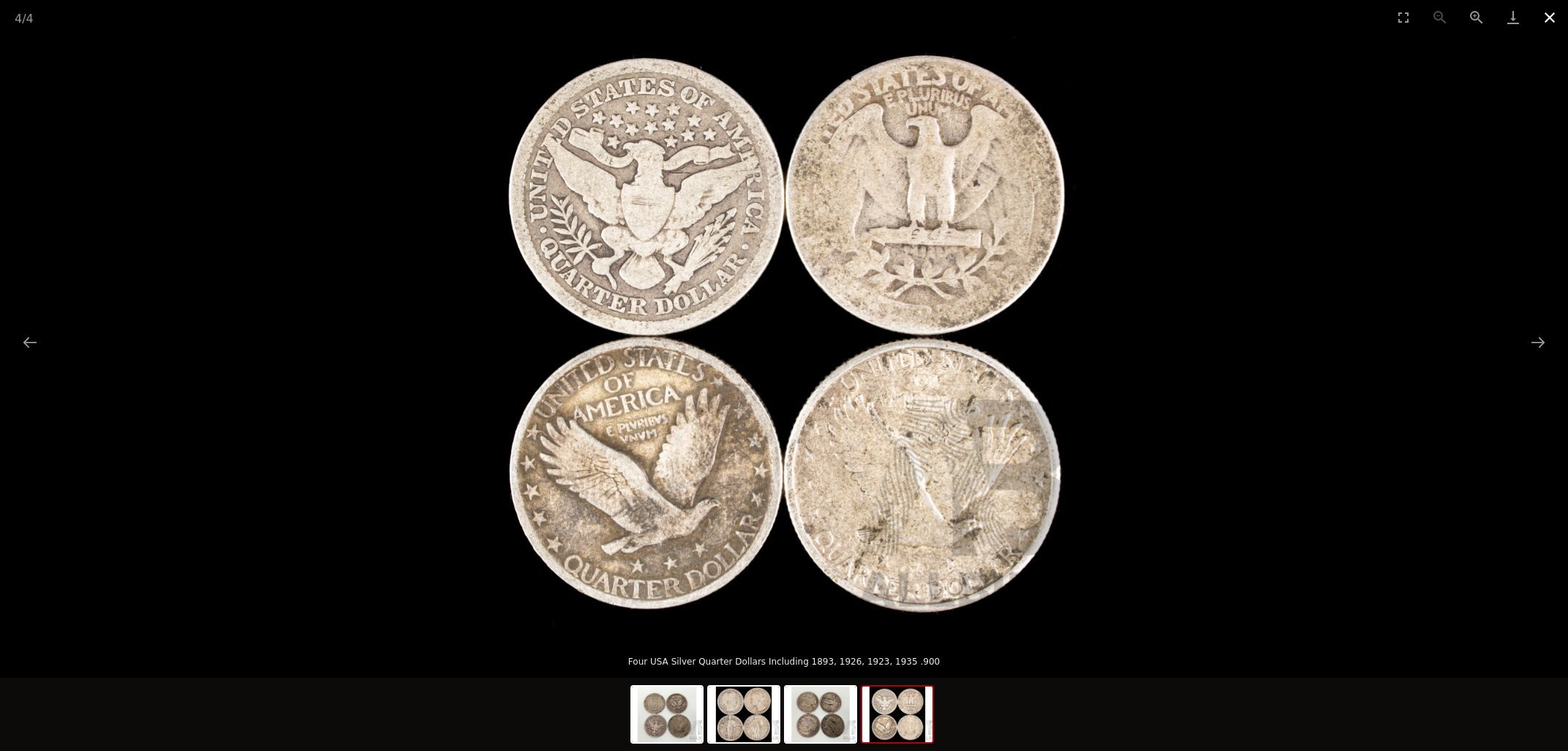
click at [1547, 15] on button "Close gallery" at bounding box center [1550, 17] width 37 height 34
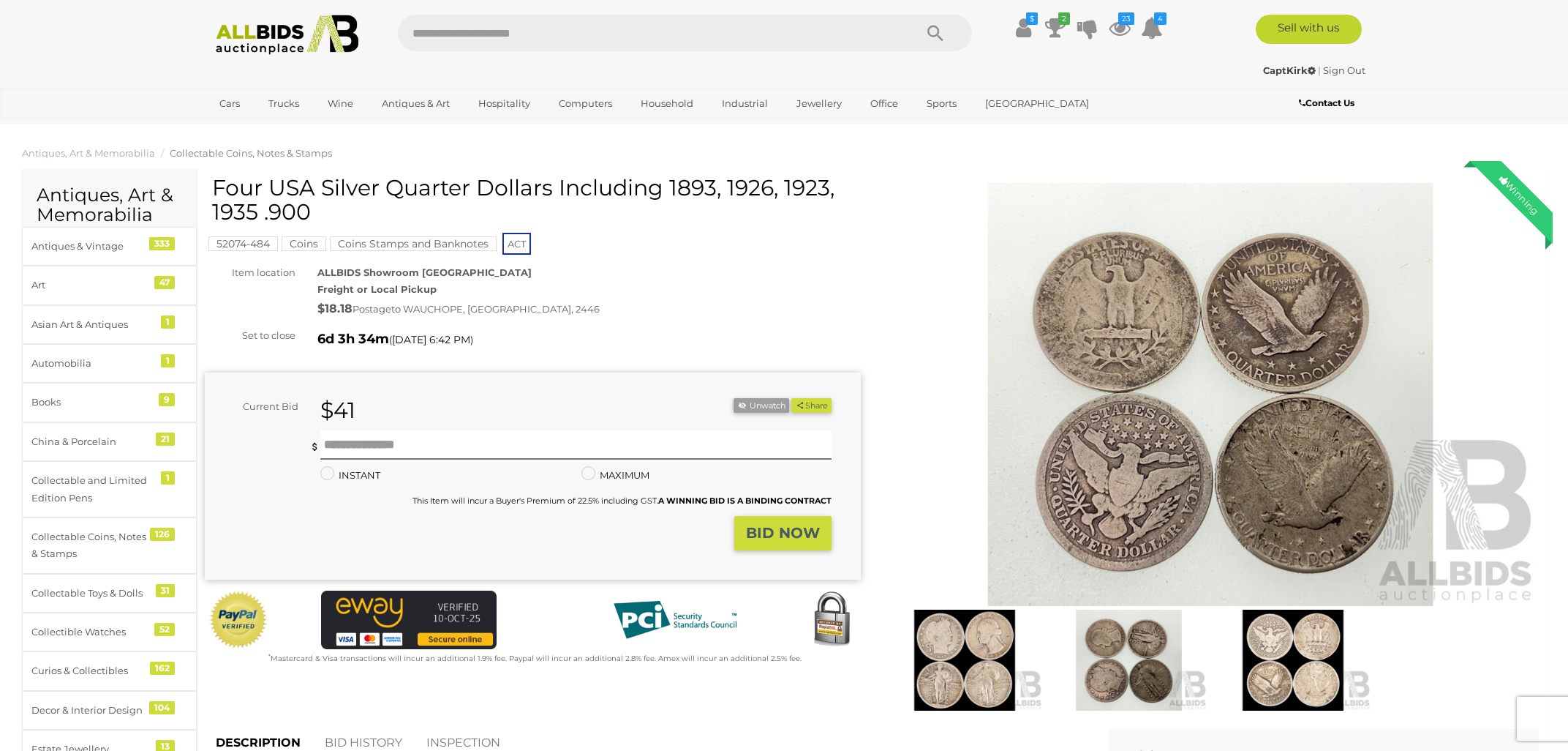
click at [989, 670] on img at bounding box center [964, 659] width 157 height 101
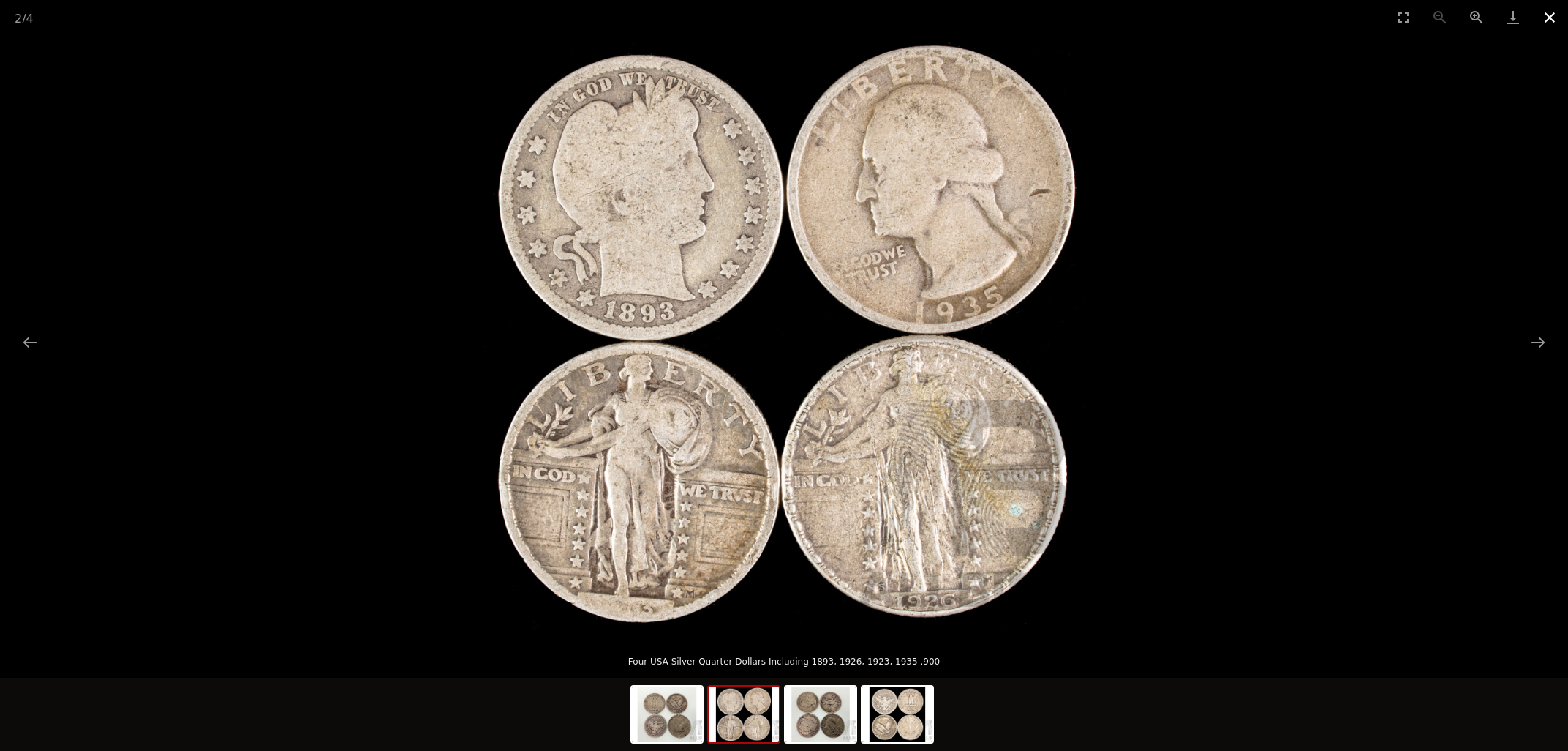
click at [1548, 16] on button "Close gallery" at bounding box center [1550, 17] width 37 height 34
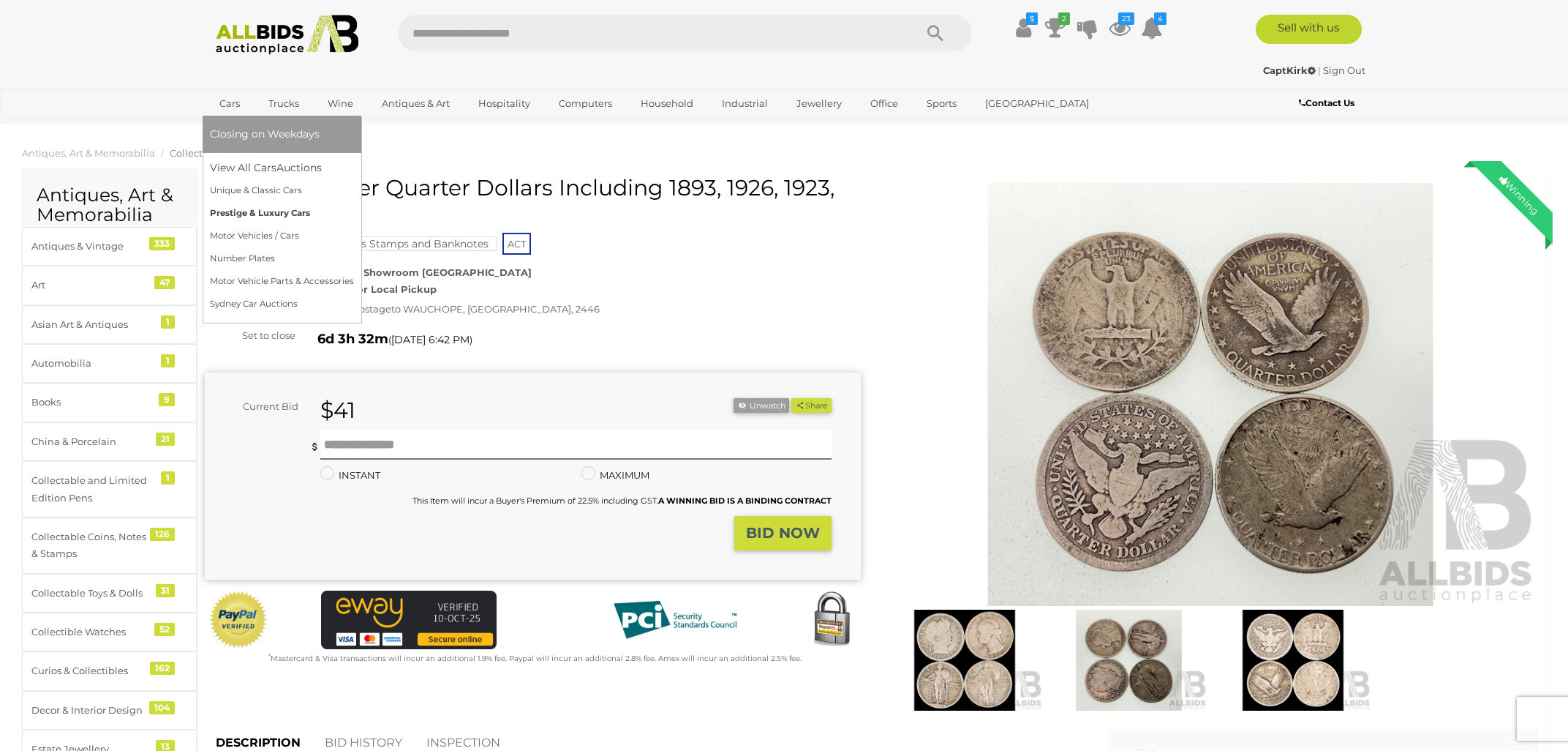
drag, startPoint x: 280, startPoint y: 205, endPoint x: 296, endPoint y: 208, distance: 16.3
click at [281, 205] on link "Prestige & Luxury Cars" at bounding box center [282, 213] width 144 height 22
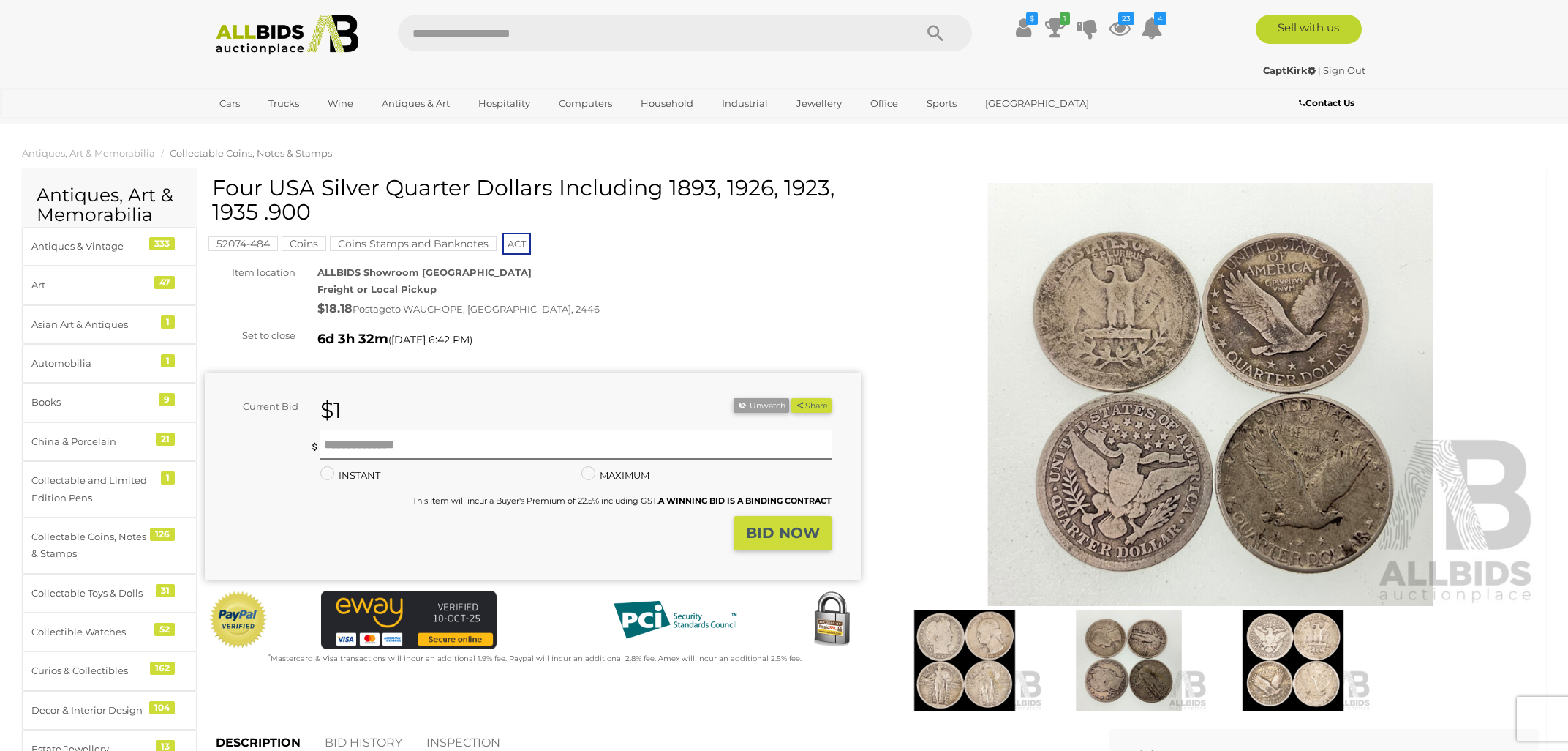
drag, startPoint x: 214, startPoint y: 183, endPoint x: 313, endPoint y: 205, distance: 101.4
click at [313, 205] on h1 "Four USA Silver Quarter Dollars Including 1893, 1926, 1923, 1935 .900" at bounding box center [534, 199] width 645 height 49
copy h1 "Four USA Silver Quarter Dollars Including 1893, 1926, 1923, 1935 .900"
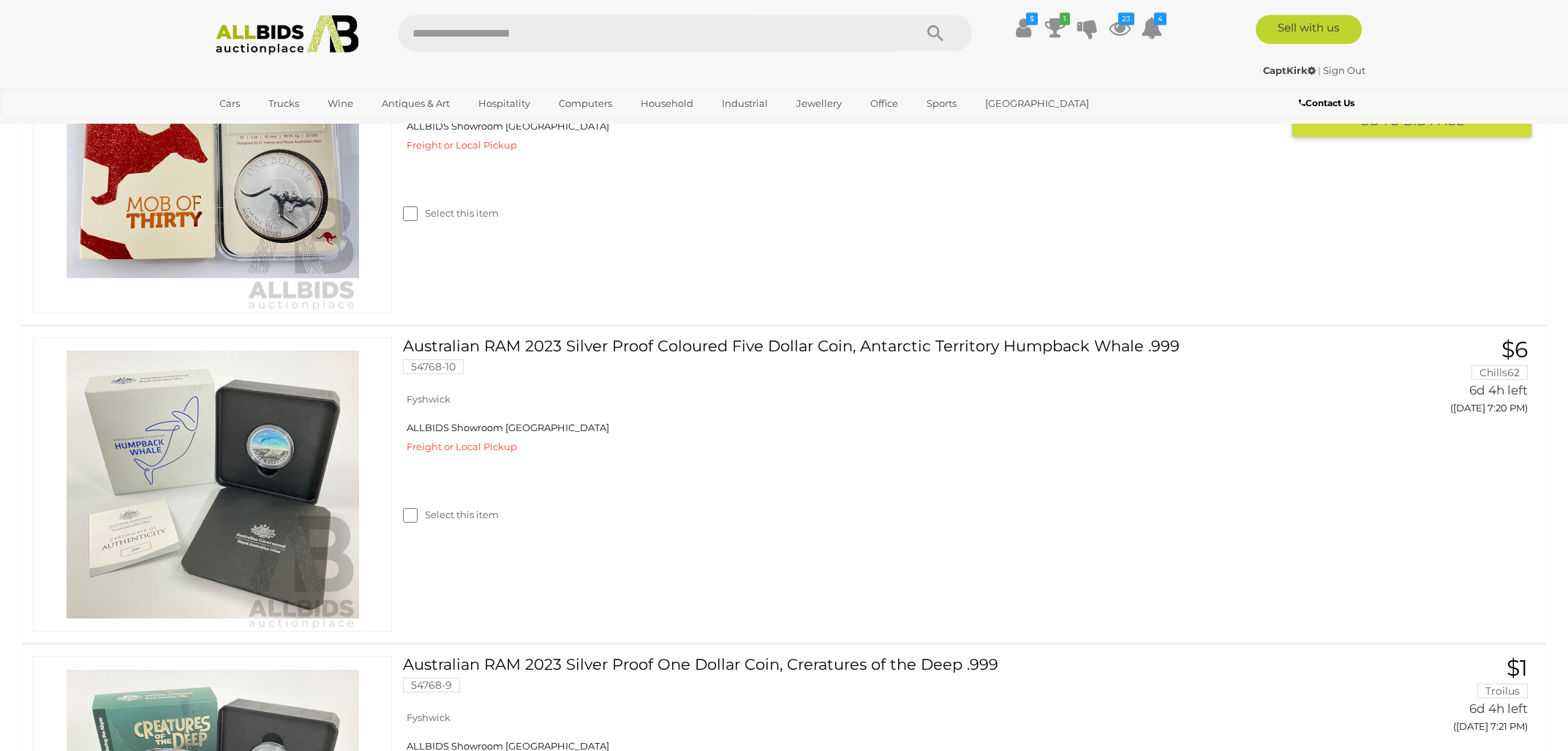
scroll to position [2400, 0]
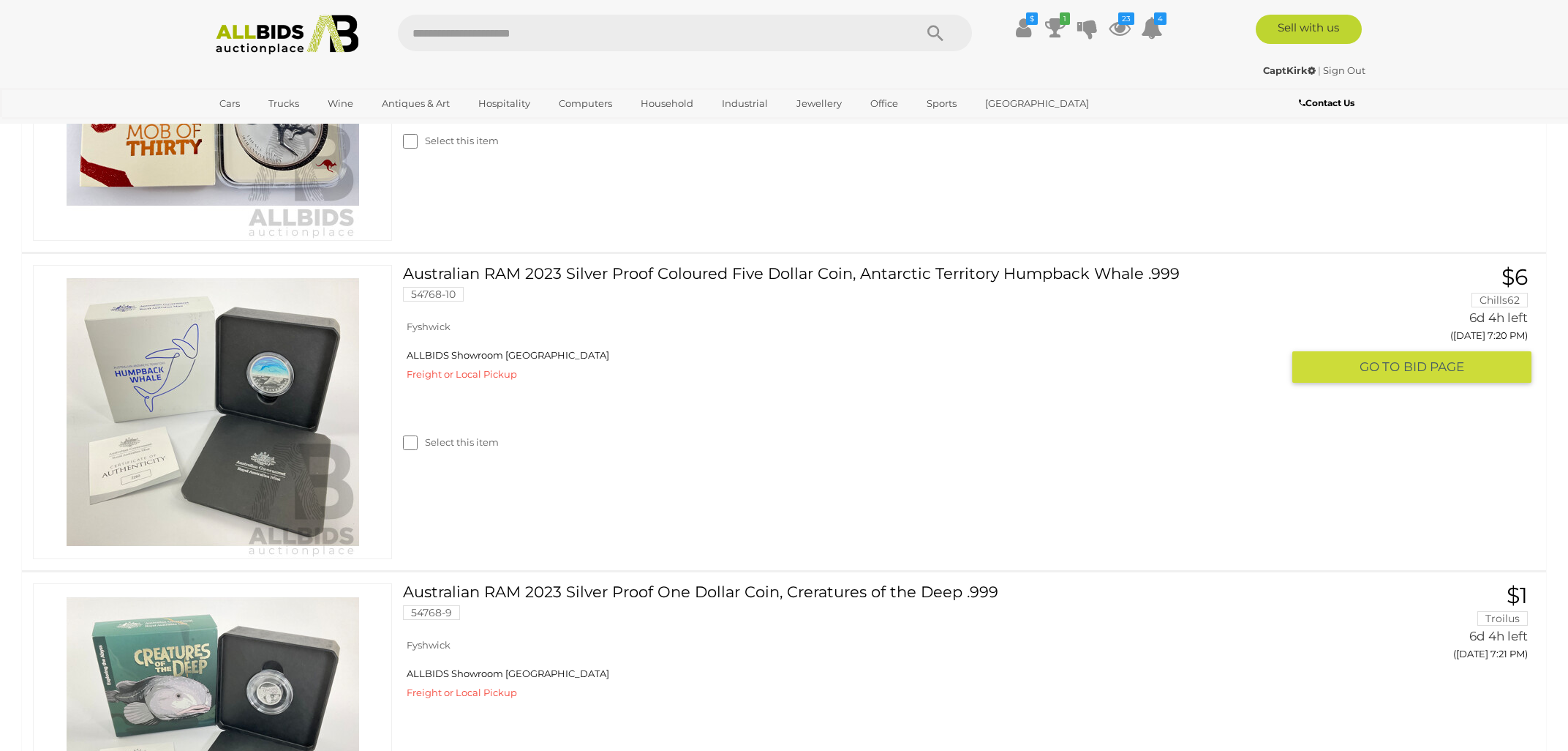
click at [279, 420] on img at bounding box center [213, 411] width 292 height 292
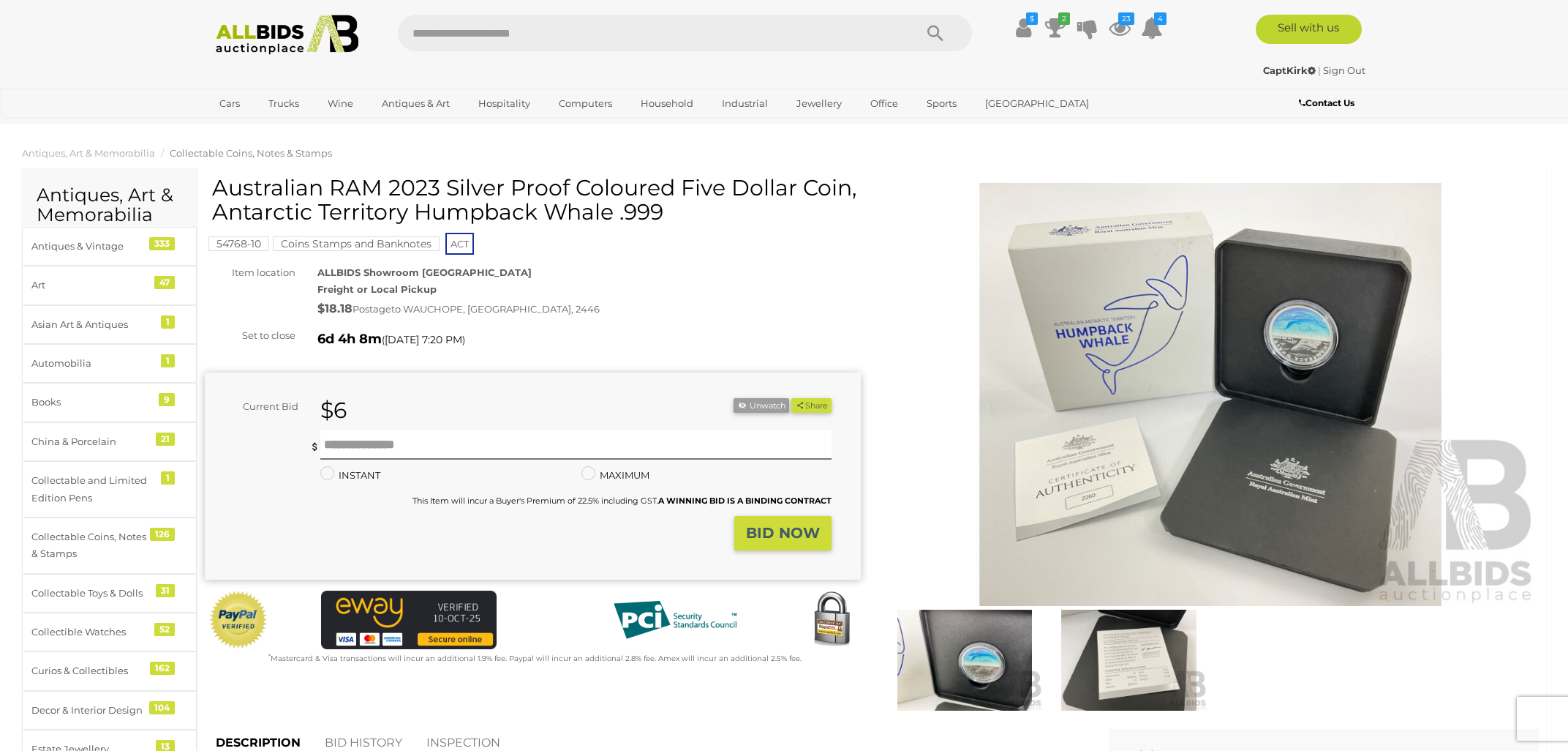
drag, startPoint x: 332, startPoint y: 186, endPoint x: 665, endPoint y: 207, distance: 333.7
click at [665, 207] on h1 "Australian RAM 2023 Silver Proof Coloured Five Dollar Coin, Antarctic Territory…" at bounding box center [534, 199] width 645 height 49
copy h1 "RAM 2023 Silver Proof Coloured Five Dollar Coin, Antarctic Territory Humpback W…"
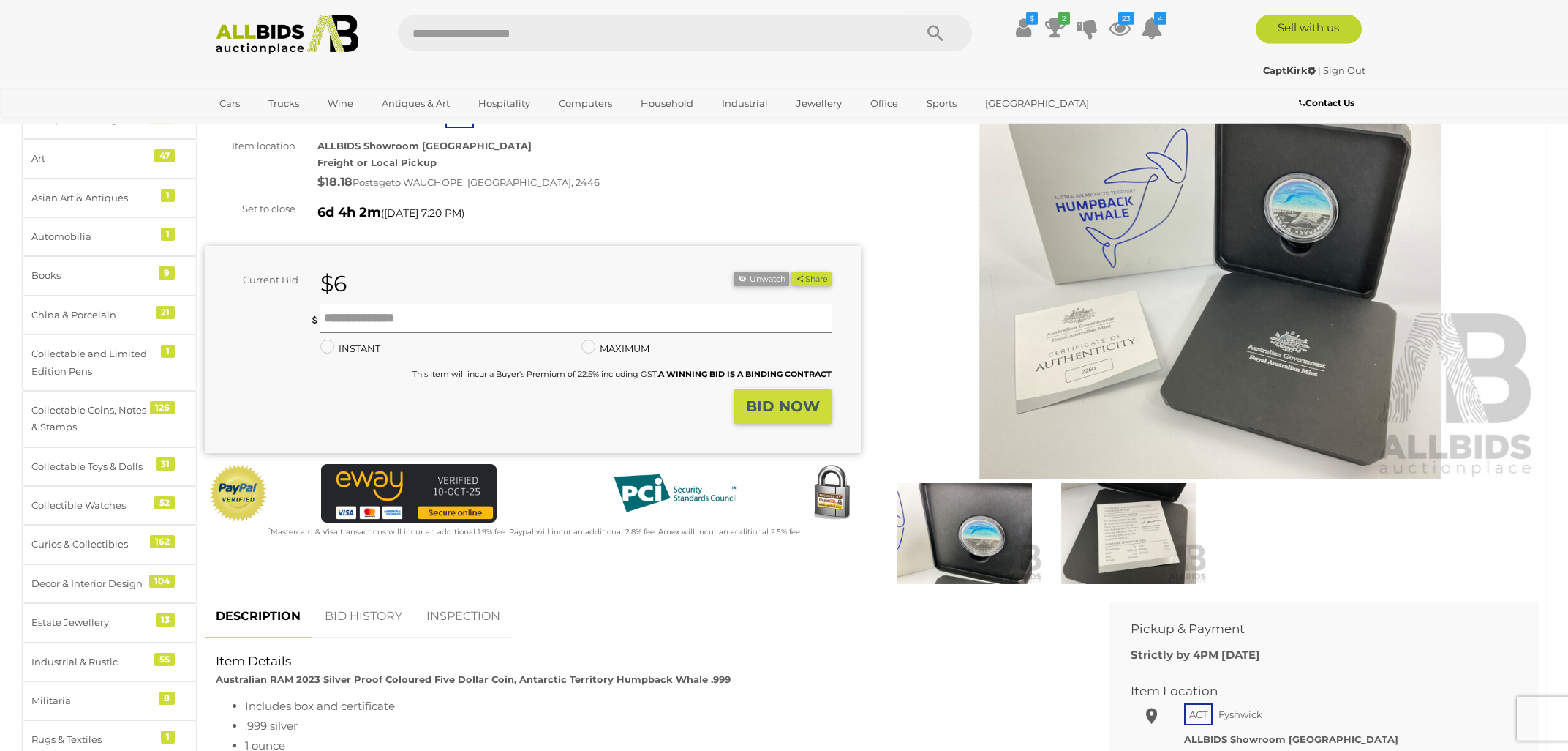
scroll to position [313, 0]
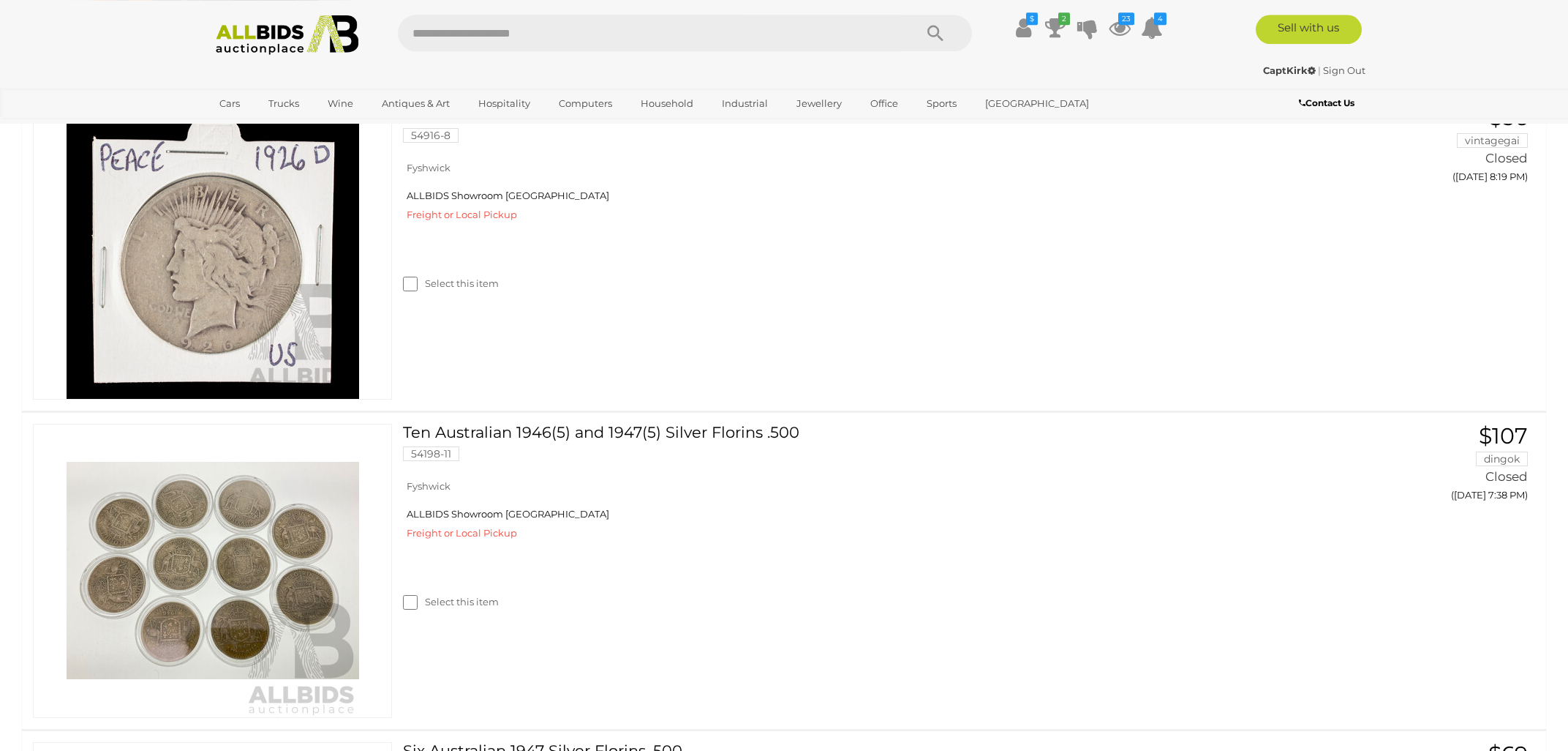
scroll to position [7123, 0]
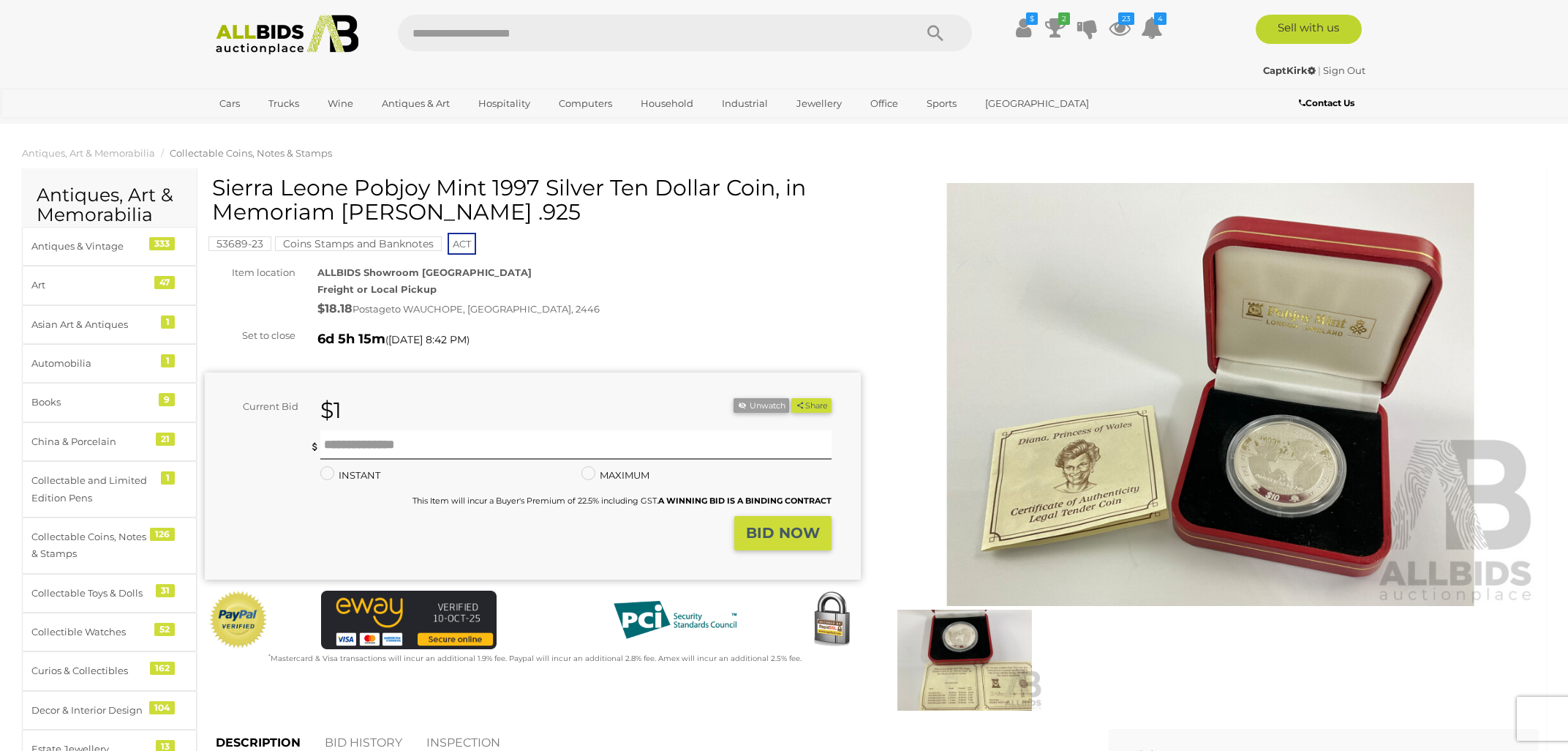
click at [547, 212] on h1 "Sierra Leone Pobjoy Mint 1997 Silver Ten Dollar Coin, in Memoriam [PERSON_NAME]…" at bounding box center [534, 199] width 645 height 49
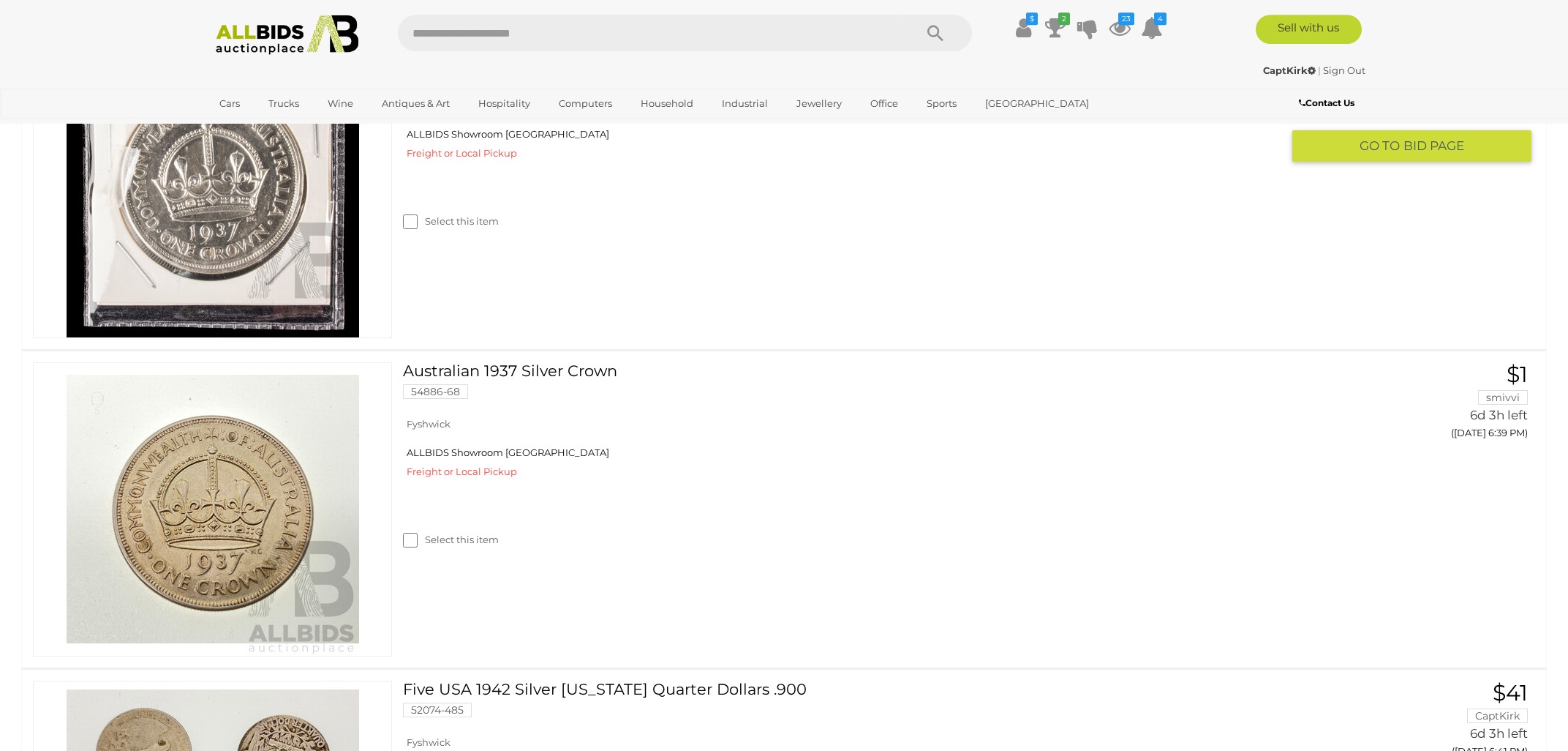
scroll to position [546, 0]
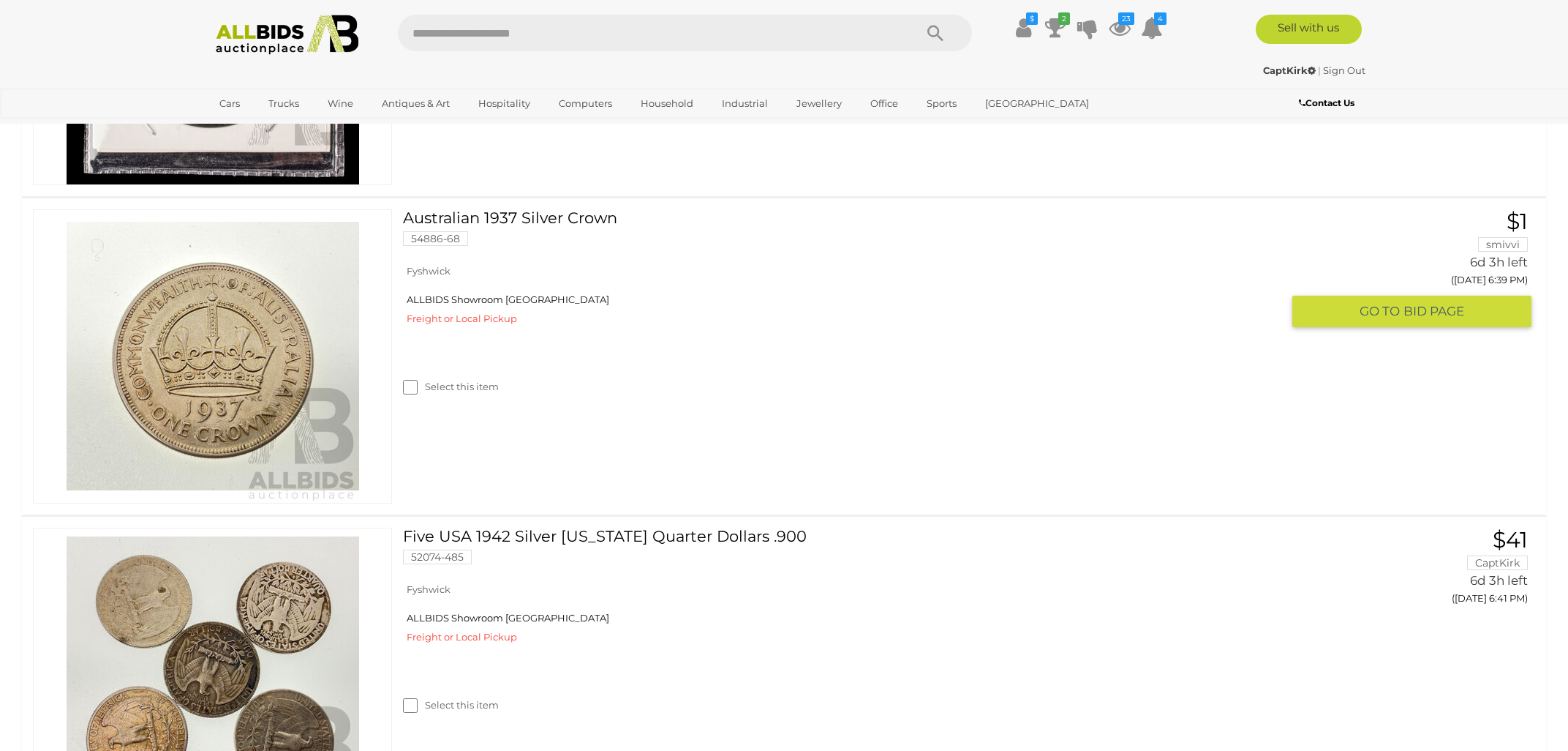
click at [259, 356] on img at bounding box center [213, 356] width 292 height 292
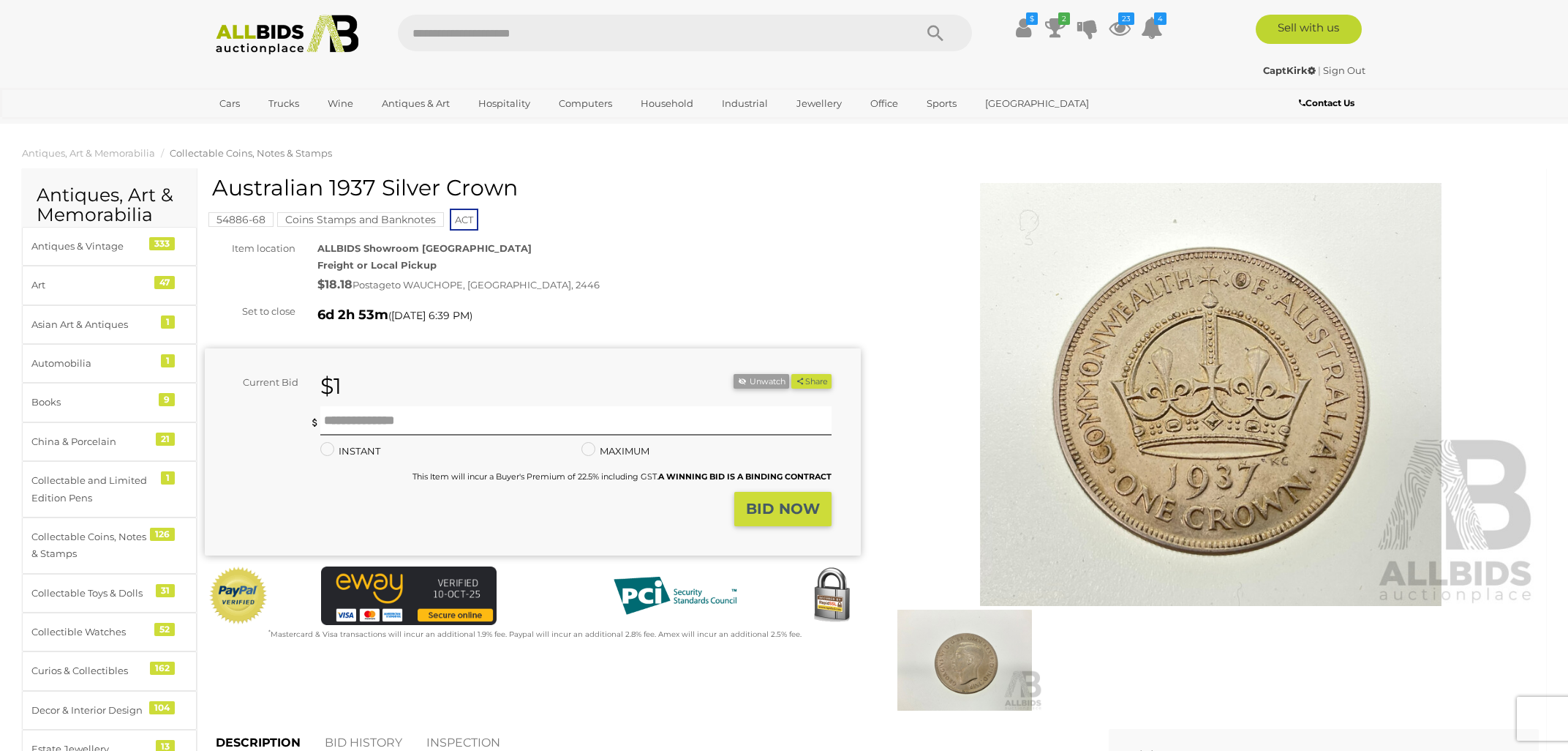
click at [957, 698] on img at bounding box center [964, 659] width 157 height 101
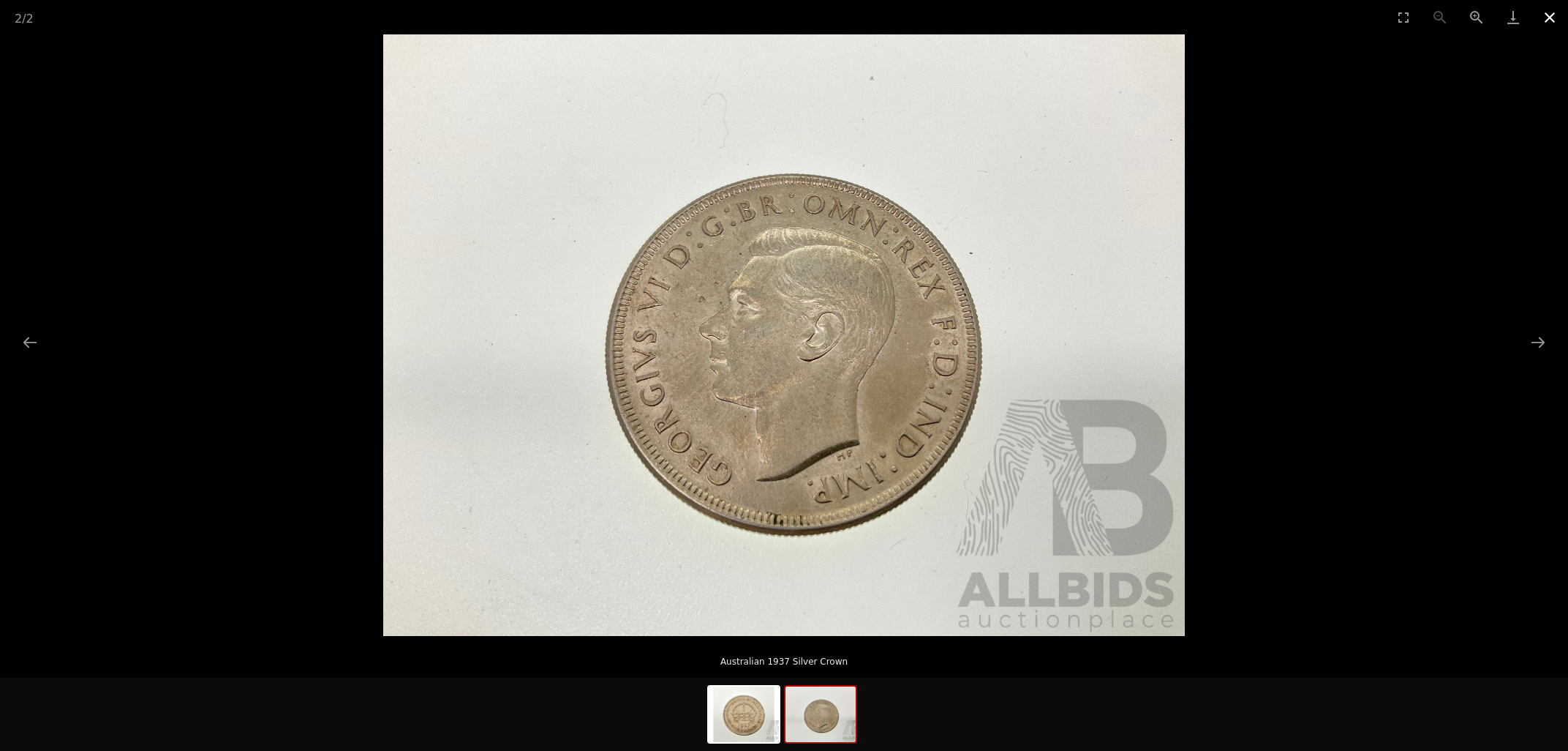
click at [1551, 16] on button "Close gallery" at bounding box center [1550, 17] width 37 height 34
